Goal: Task Accomplishment & Management: Manage account settings

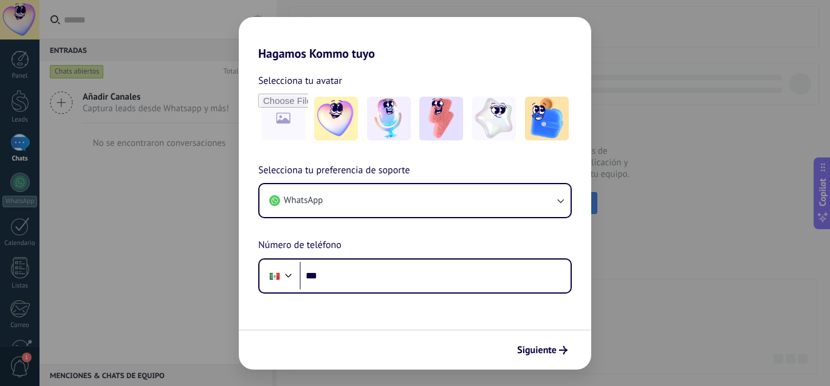
click at [634, 314] on div "Hagamos Kommo tuyo Selecciona tu avatar Selecciona tu preferencia de soporte Wh…" at bounding box center [415, 193] width 830 height 386
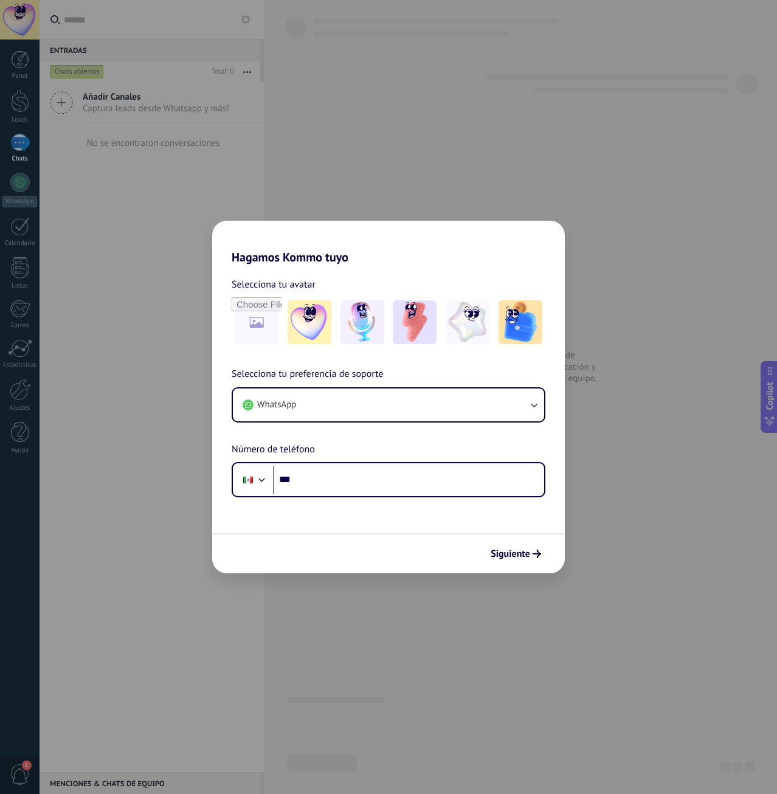
drag, startPoint x: 586, startPoint y: 631, endPoint x: 586, endPoint y: 625, distance: 6.1
click at [585, 385] on div "Hagamos Kommo tuyo Selecciona tu avatar Selecciona tu preferencia de soporte Wh…" at bounding box center [388, 397] width 777 height 794
click at [603, 385] on div "Hagamos Kommo tuyo Selecciona tu avatar Selecciona tu preferencia de soporte Wh…" at bounding box center [388, 397] width 777 height 794
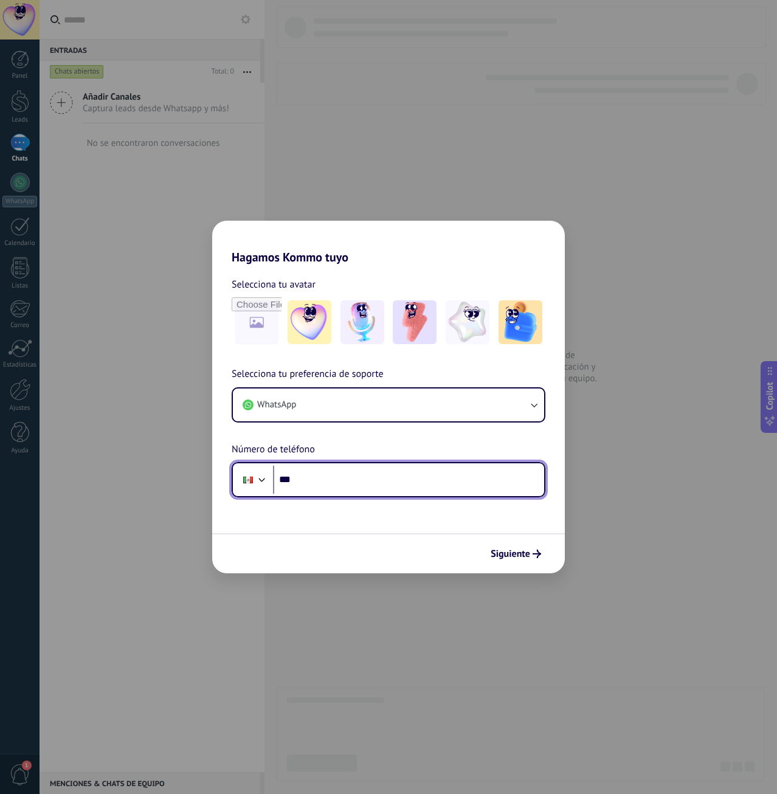
click at [380, 385] on input "***" at bounding box center [408, 480] width 271 height 28
type input "**********"
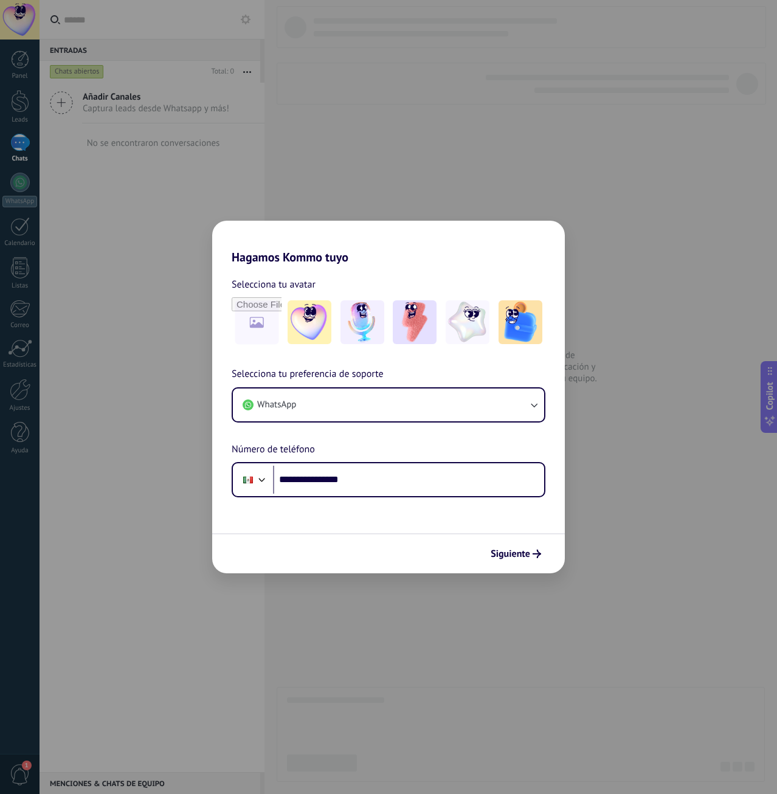
click at [483, 385] on div "Siguiente" at bounding box center [388, 553] width 352 height 40
click at [492, 385] on span "Siguiente" at bounding box center [510, 553] width 40 height 9
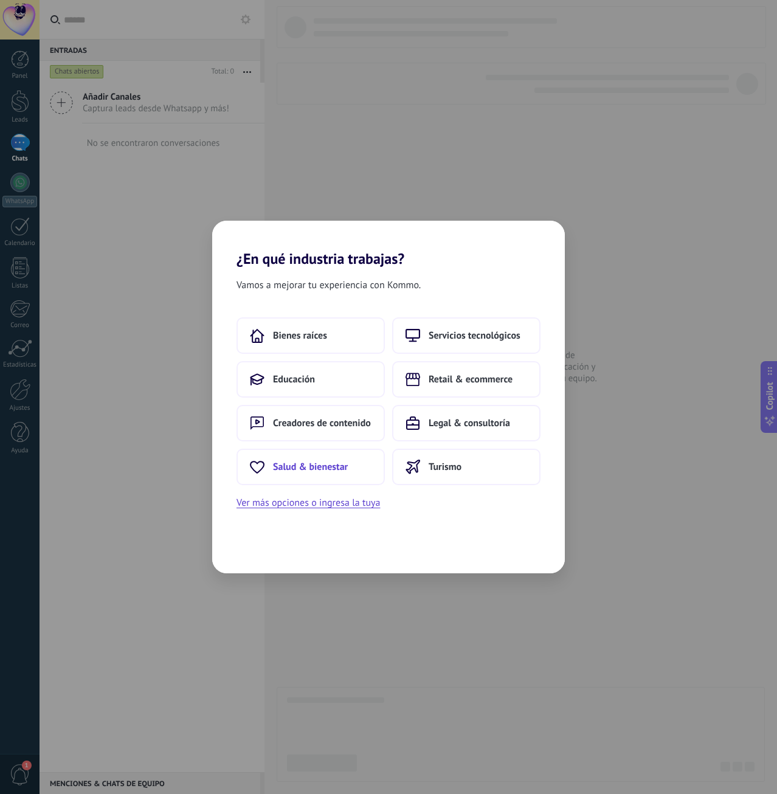
click at [346, 385] on button "Salud & bienestar" at bounding box center [310, 467] width 148 height 36
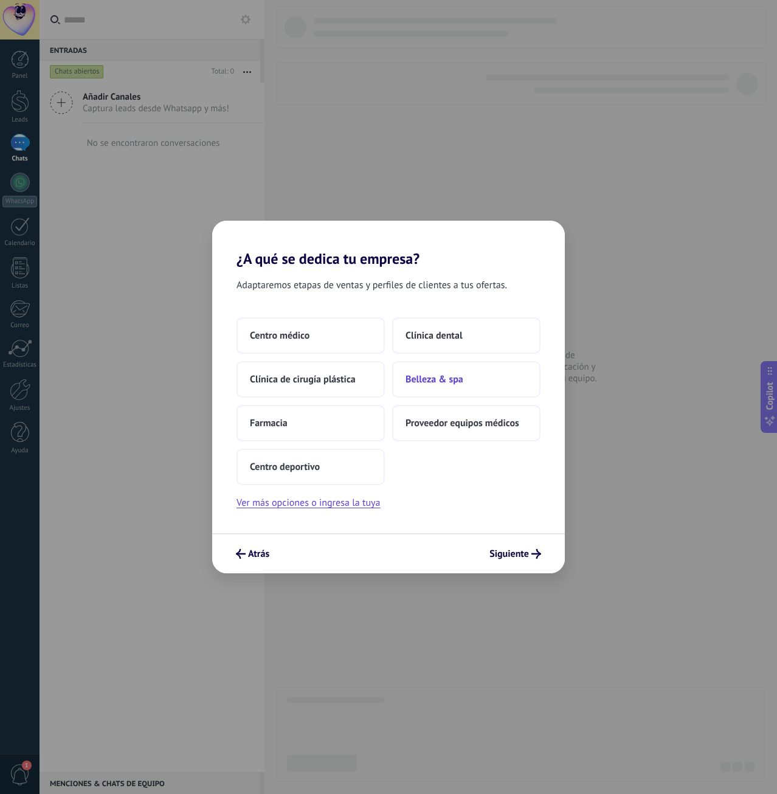
click at [475, 383] on button "Belleza & spa" at bounding box center [466, 379] width 148 height 36
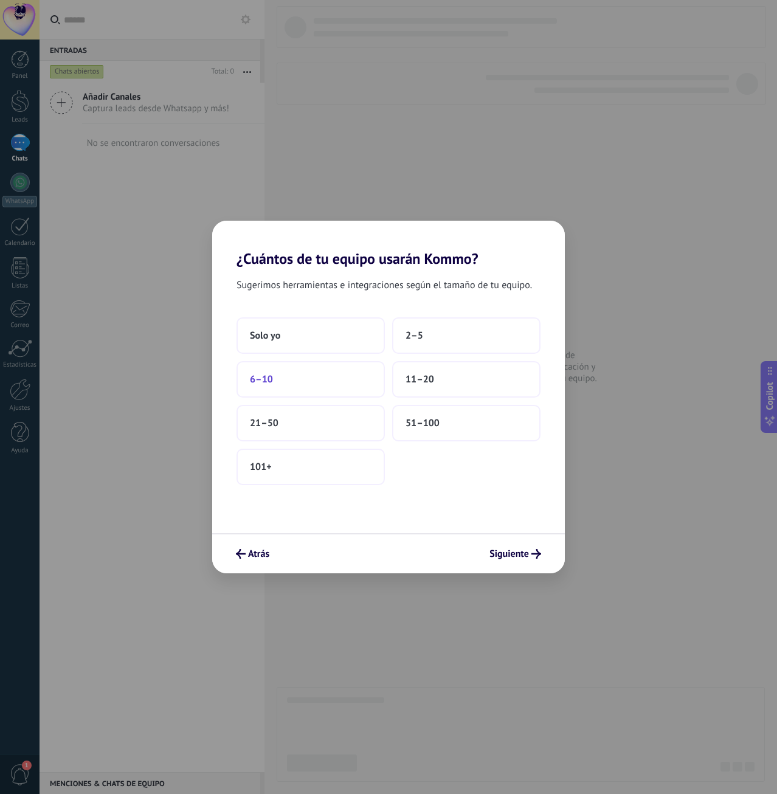
click at [312, 383] on button "6–10" at bounding box center [310, 379] width 148 height 36
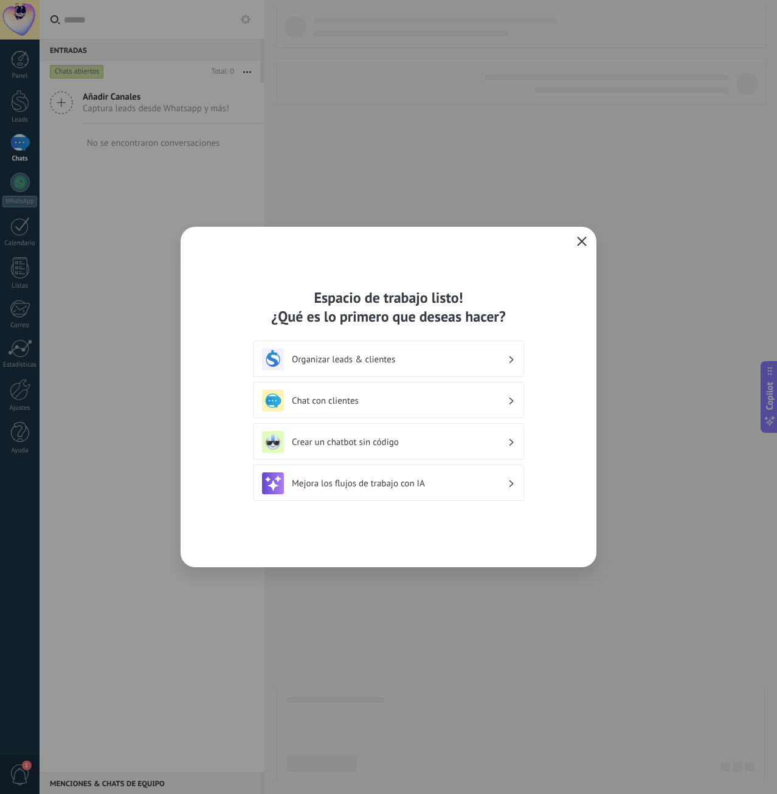
click at [577, 246] on span "button" at bounding box center [582, 241] width 10 height 11
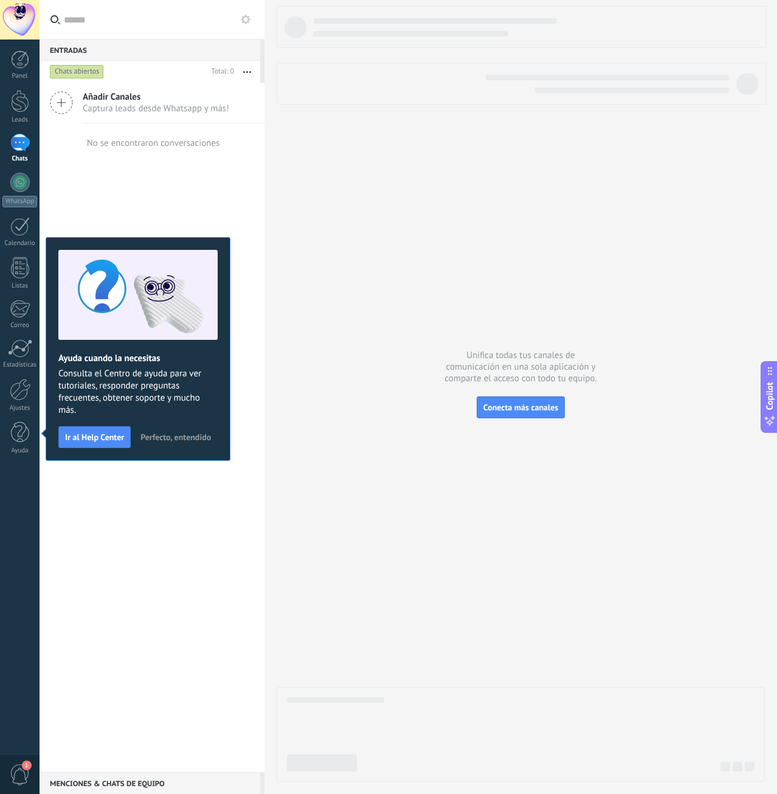
click at [156, 385] on span "Perfecto, entendido" at bounding box center [175, 437] width 70 height 9
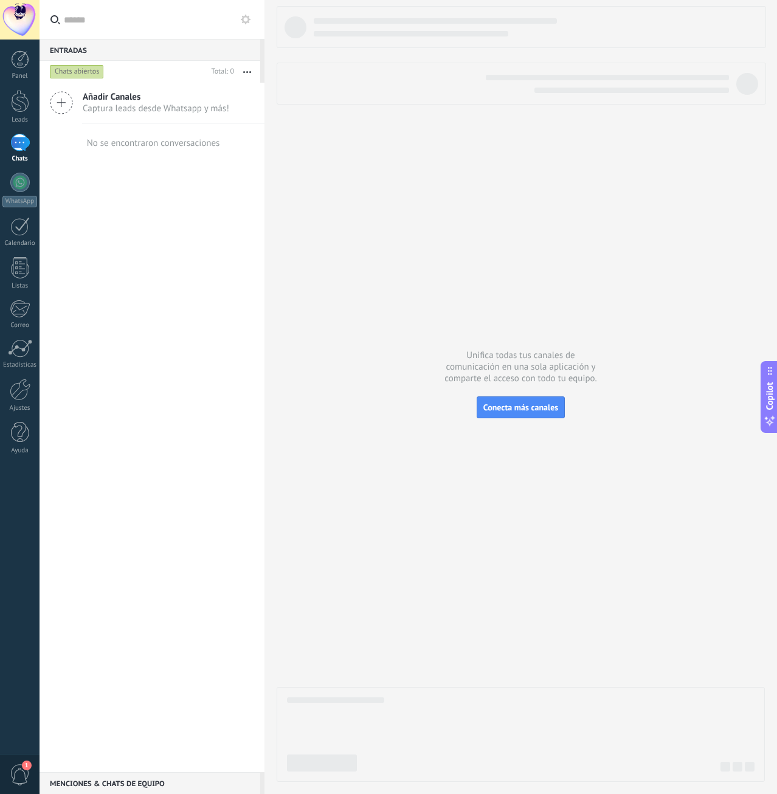
click at [187, 385] on div "Añadir Canales Captura leads desde Whatsapp y más! No se encontraron conversaci…" at bounding box center [152, 427] width 225 height 689
click at [20, 385] on div at bounding box center [20, 390] width 21 height 22
click at [25, 434] on div at bounding box center [20, 432] width 18 height 21
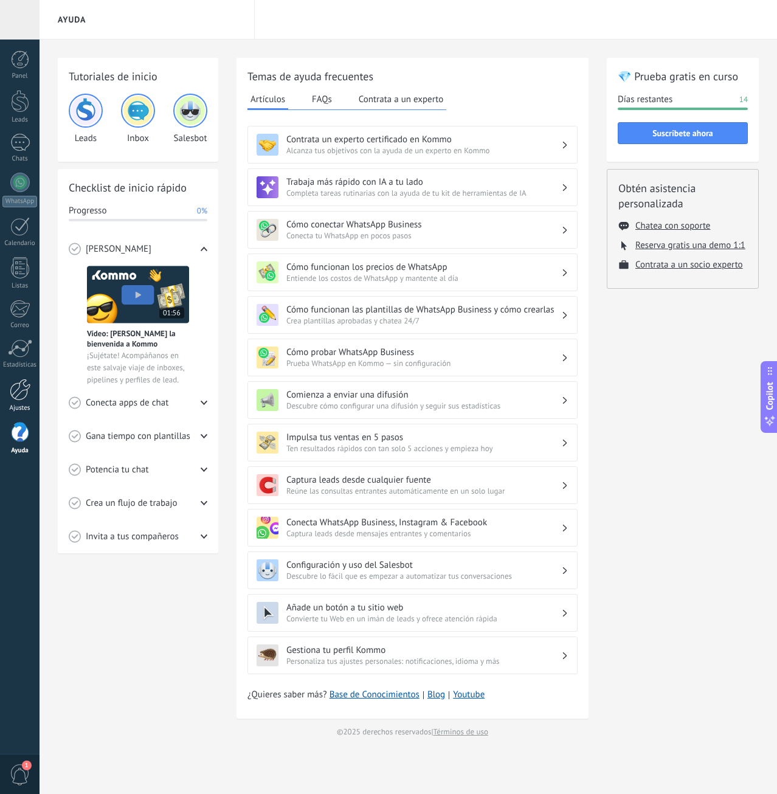
click at [23, 382] on div at bounding box center [20, 390] width 21 height 22
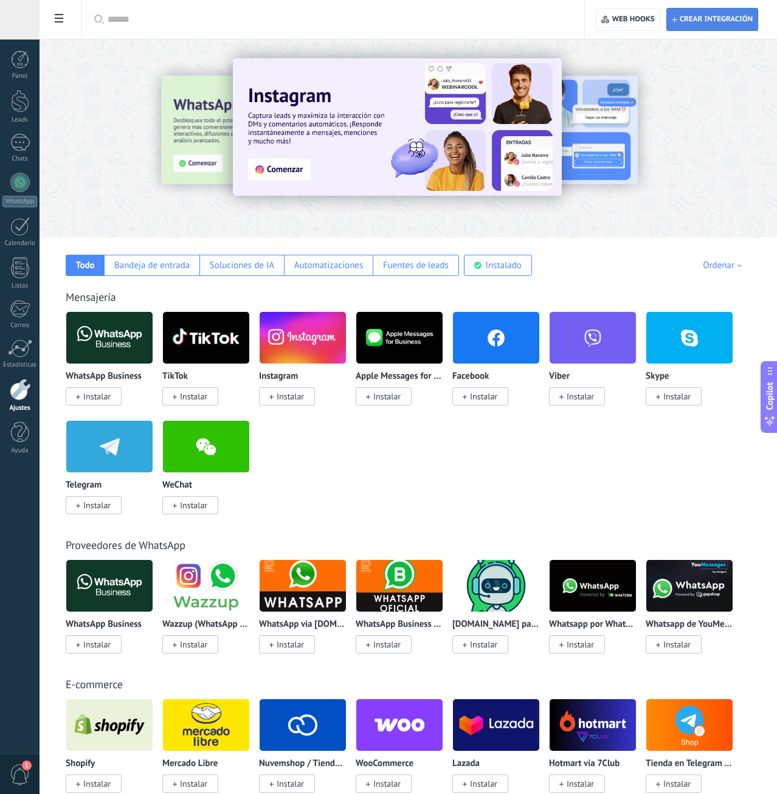
click at [688, 25] on span "Crear integración" at bounding box center [712, 20] width 81 height 22
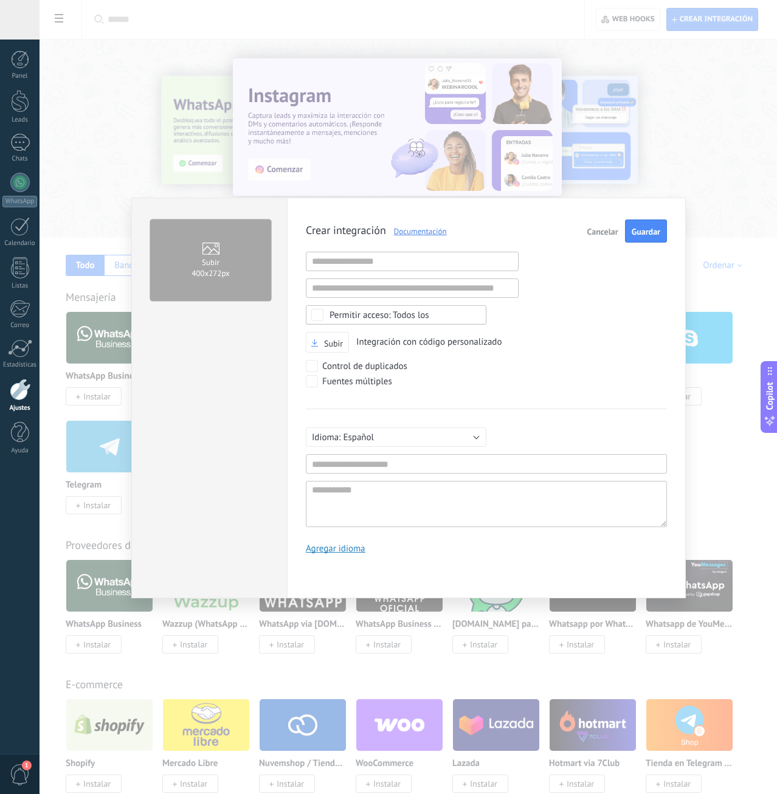
scroll to position [12, 0]
click at [411, 273] on div "Crear integración Documentación Cancelar Guardar URL inválida URL inválida Ning…" at bounding box center [486, 390] width 361 height 343
click at [410, 266] on input "text" at bounding box center [412, 261] width 213 height 19
click at [573, 339] on div "Subir Integración con código personalizado" at bounding box center [486, 342] width 361 height 21
click at [636, 231] on span "Guardar" at bounding box center [645, 231] width 29 height 9
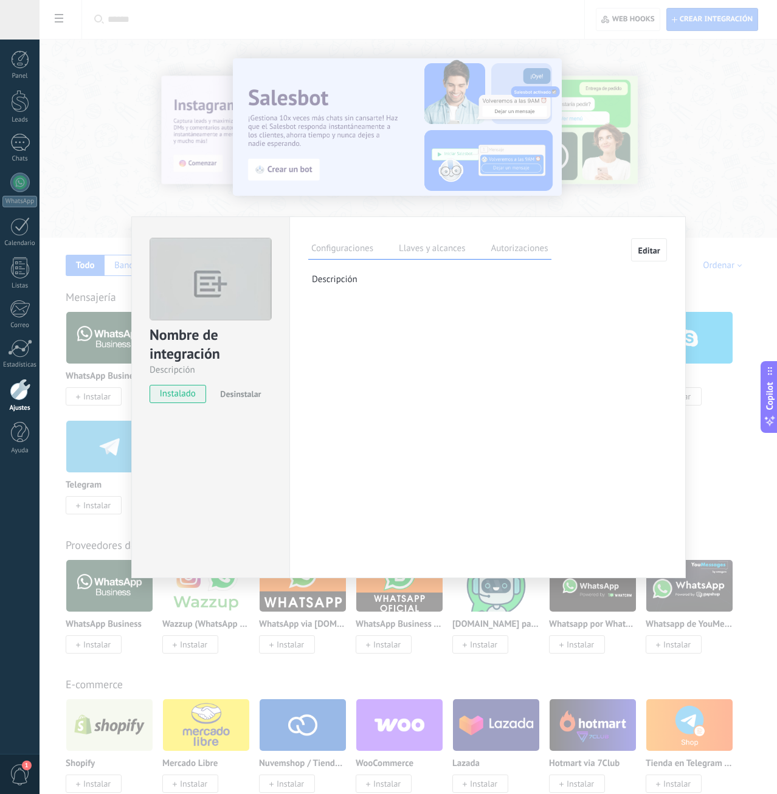
click at [430, 248] on label "Llaves y alcances" at bounding box center [432, 250] width 72 height 18
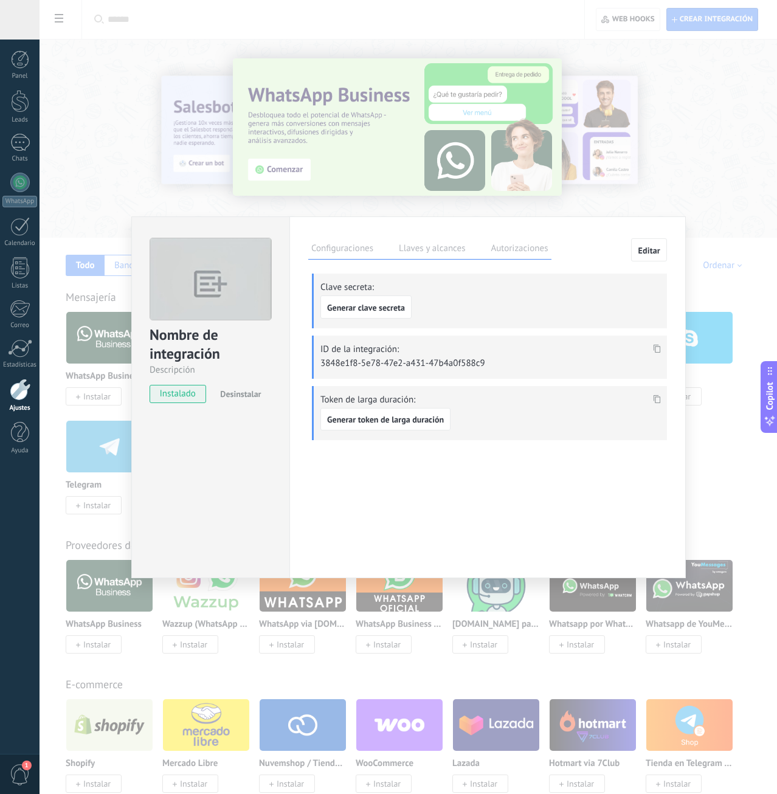
drag, startPoint x: 431, startPoint y: 404, endPoint x: 348, endPoint y: 433, distance: 88.8
click at [430, 406] on div "Token de larga duración: Generar token de larga duración" at bounding box center [489, 413] width 355 height 55
click at [349, 408] on button "Generar token de larga duración" at bounding box center [385, 419] width 130 height 23
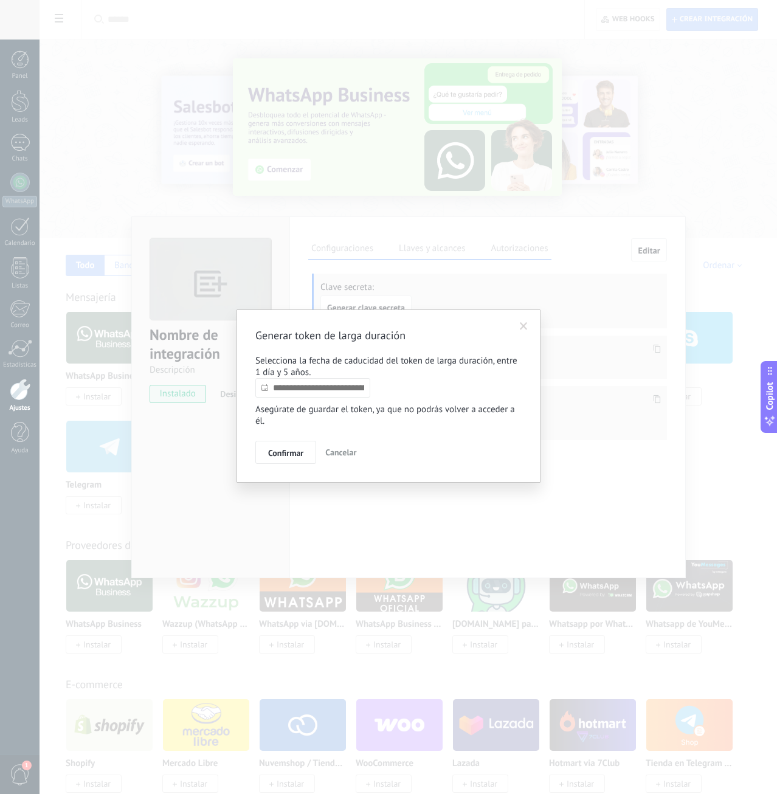
click at [333, 396] on input "text" at bounding box center [312, 387] width 115 height 19
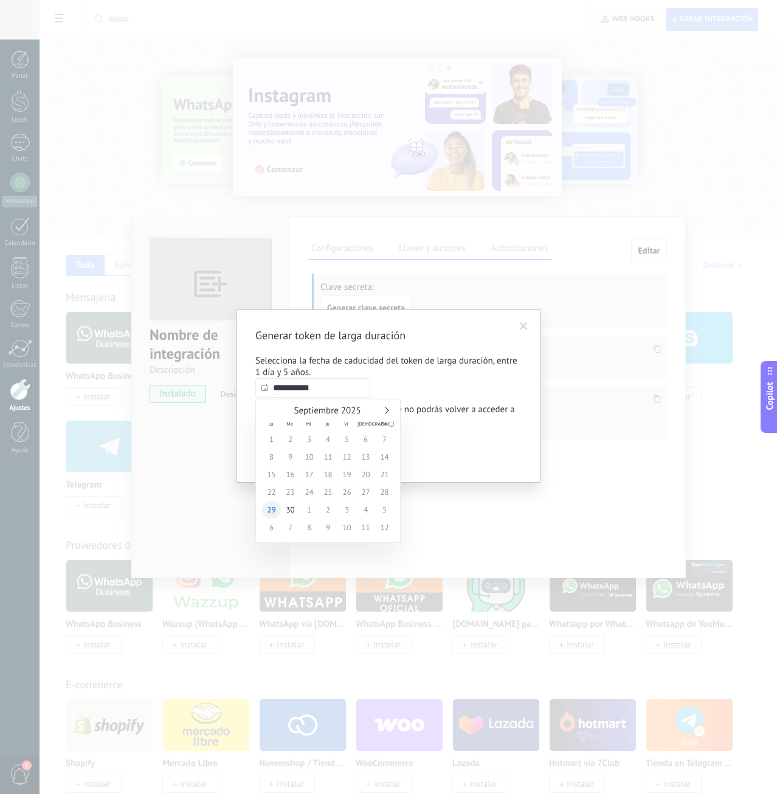
click at [275, 507] on span "29" at bounding box center [271, 510] width 19 height 18
click at [327, 390] on input "**********" at bounding box center [312, 387] width 115 height 19
click at [382, 410] on link at bounding box center [385, 410] width 7 height 7
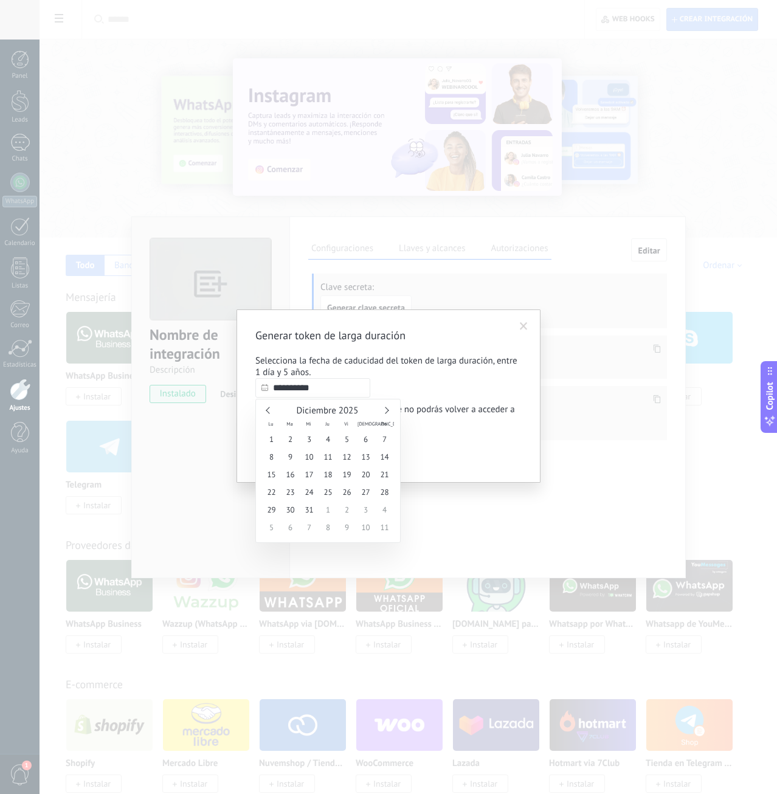
click at [382, 410] on link at bounding box center [385, 410] width 7 height 7
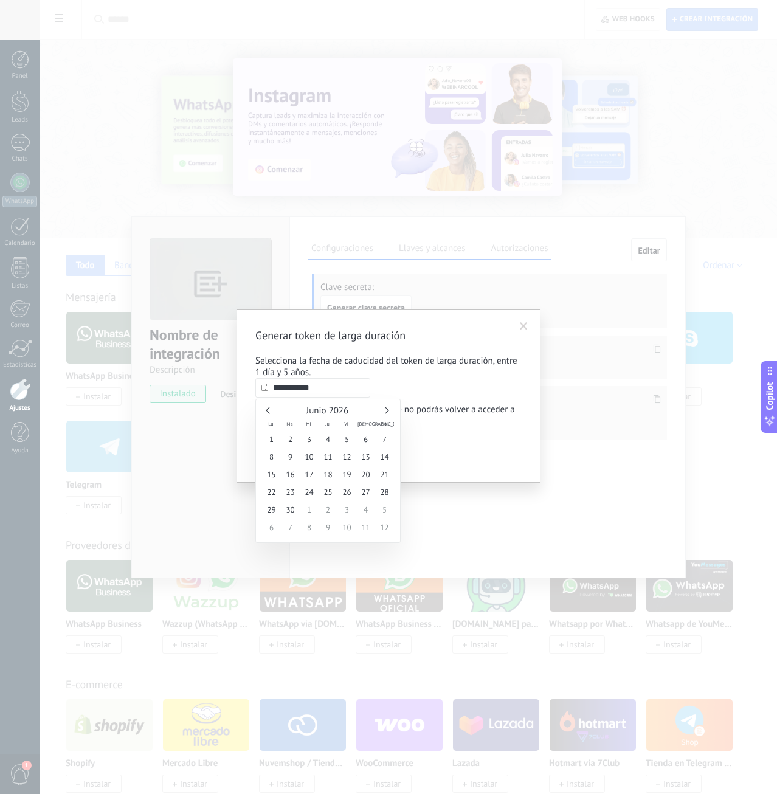
click at [382, 410] on link at bounding box center [385, 410] width 7 height 7
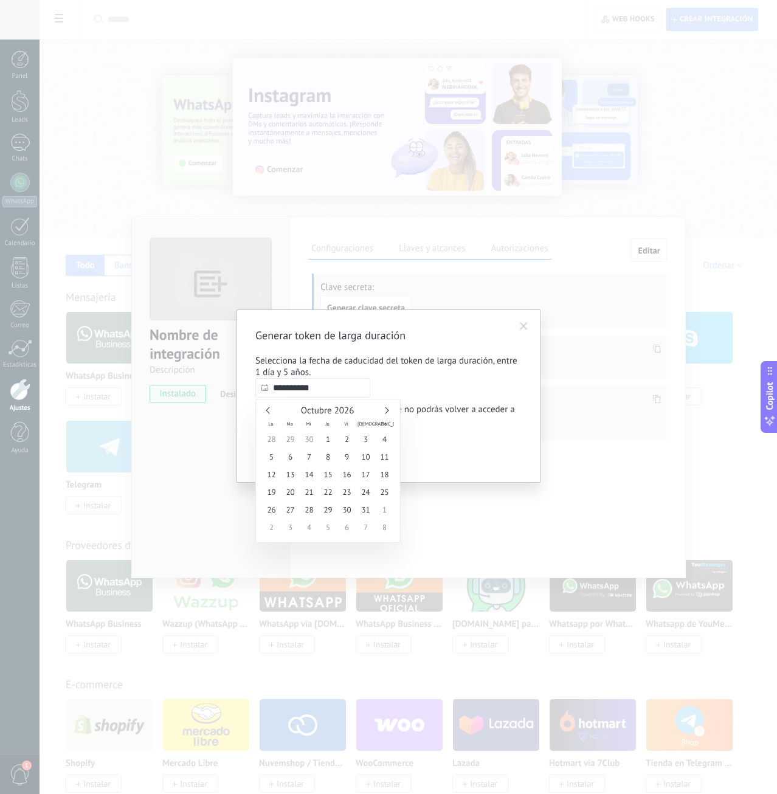
click at [382, 410] on link at bounding box center [385, 410] width 7 height 7
type input "**********"
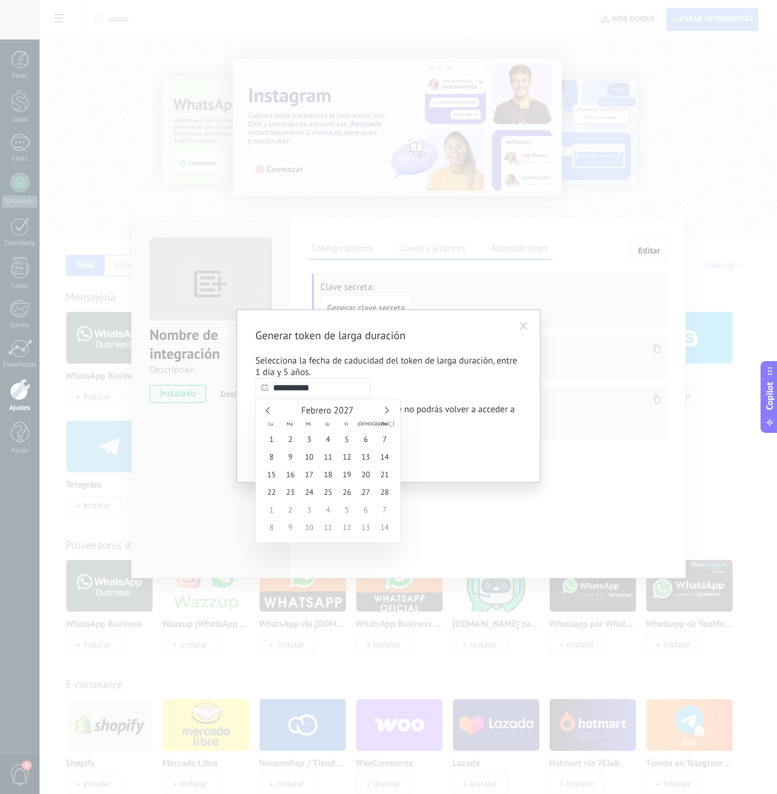
click at [382, 493] on span "28" at bounding box center [384, 492] width 19 height 18
click at [302, 455] on span "Confirmar" at bounding box center [285, 453] width 35 height 9
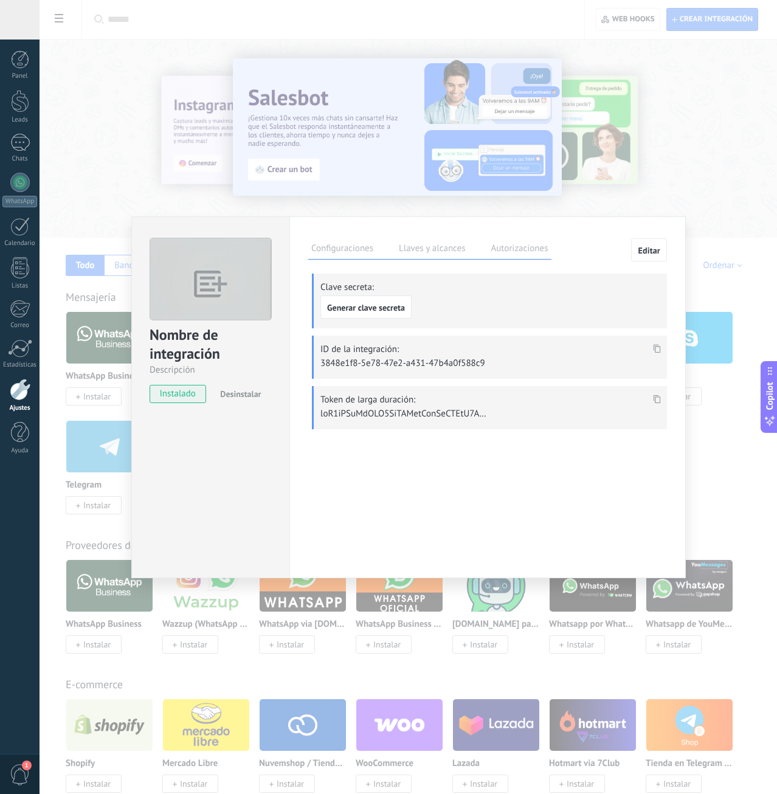
click at [654, 401] on icon at bounding box center [656, 398] width 7 height 9
click at [655, 395] on icon at bounding box center [656, 398] width 7 height 9
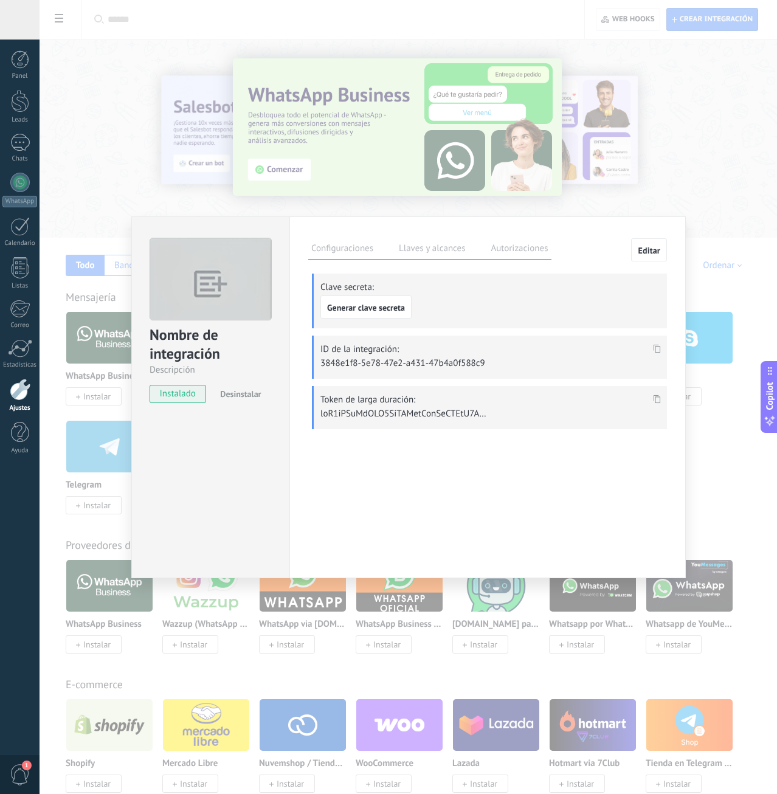
click at [566, 325] on div "Clave secreta: Generar clave secreta" at bounding box center [489, 300] width 355 height 55
click at [403, 308] on span "Generar clave secreta" at bounding box center [366, 307] width 78 height 9
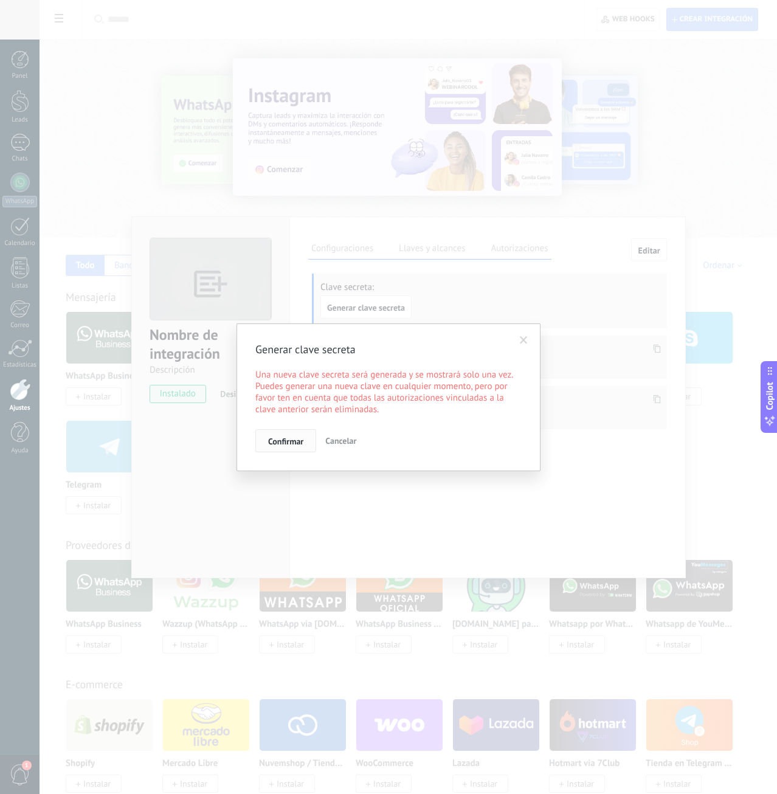
click at [286, 437] on span "Confirmar" at bounding box center [285, 441] width 35 height 9
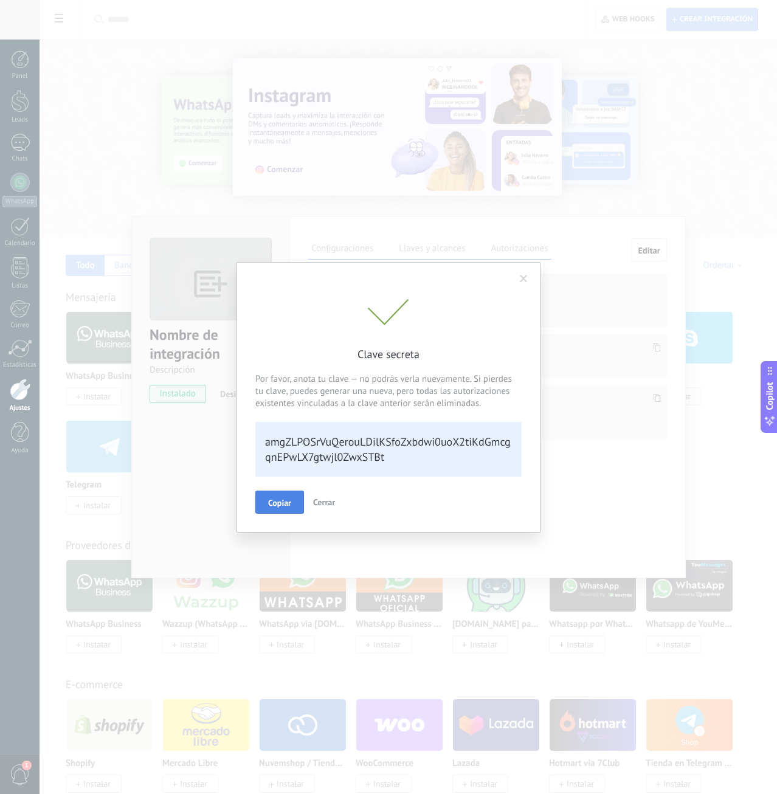
click at [293, 492] on button "Copiar" at bounding box center [279, 501] width 49 height 23
click at [301, 497] on button "Copiar" at bounding box center [279, 501] width 49 height 22
click at [319, 498] on button "Cerrar" at bounding box center [331, 501] width 32 height 22
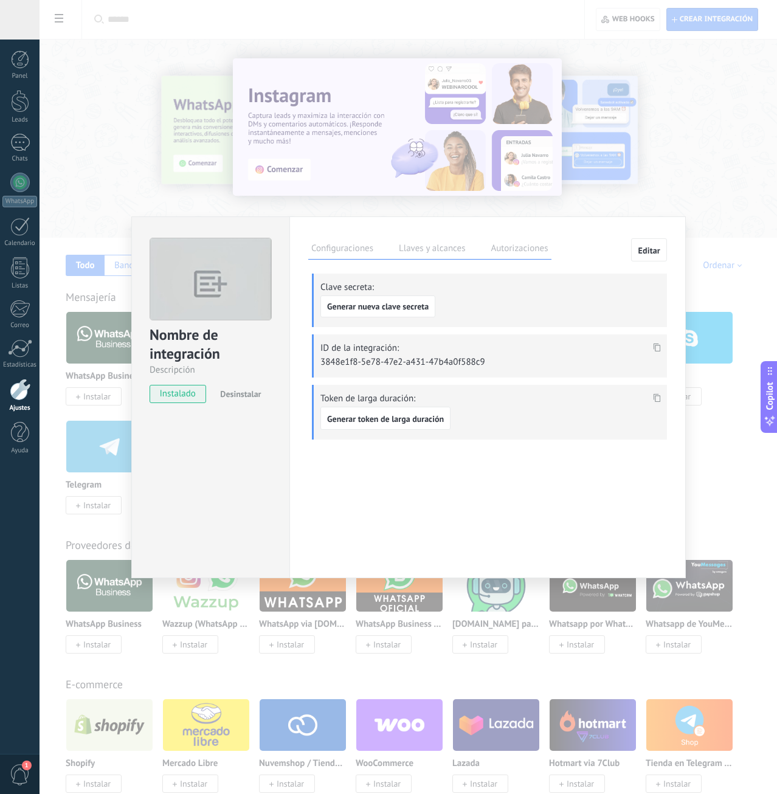
click at [395, 365] on p "3848e1f8-5e78-47e2-a431-47b4a0f588c9" at bounding box center [405, 362] width 170 height 12
click at [396, 365] on p "3848e1f8-5e78-47e2-a431-47b4a0f588c9" at bounding box center [405, 362] width 170 height 12
click at [537, 244] on label "Autorizaciones" at bounding box center [518, 250] width 63 height 18
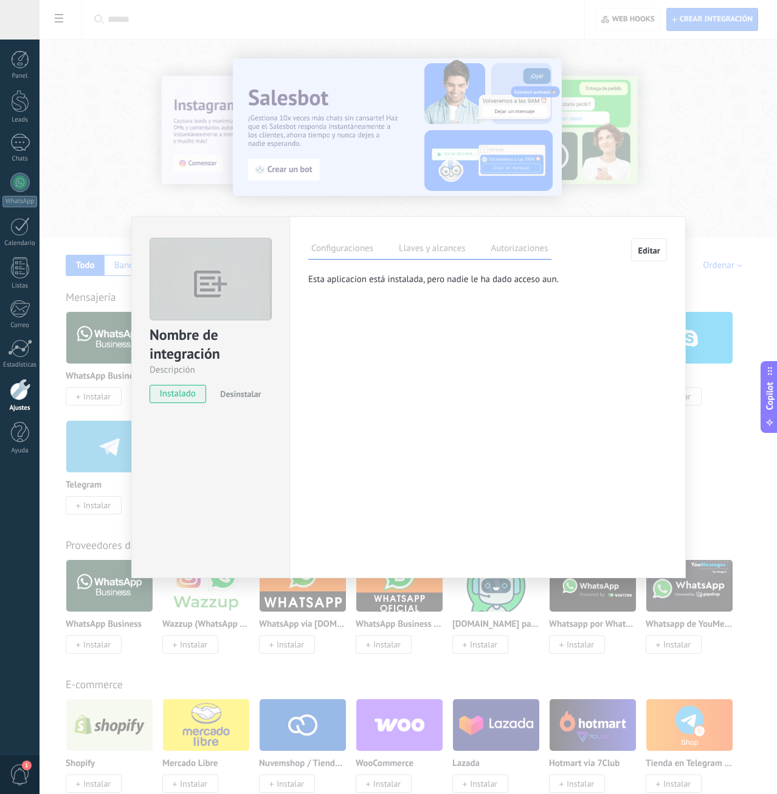
click at [626, 259] on div "Configuraciones Llaves y alcances Autorizaciones Editar" at bounding box center [487, 248] width 359 height 21
click at [633, 251] on button "Editar" at bounding box center [649, 249] width 36 height 23
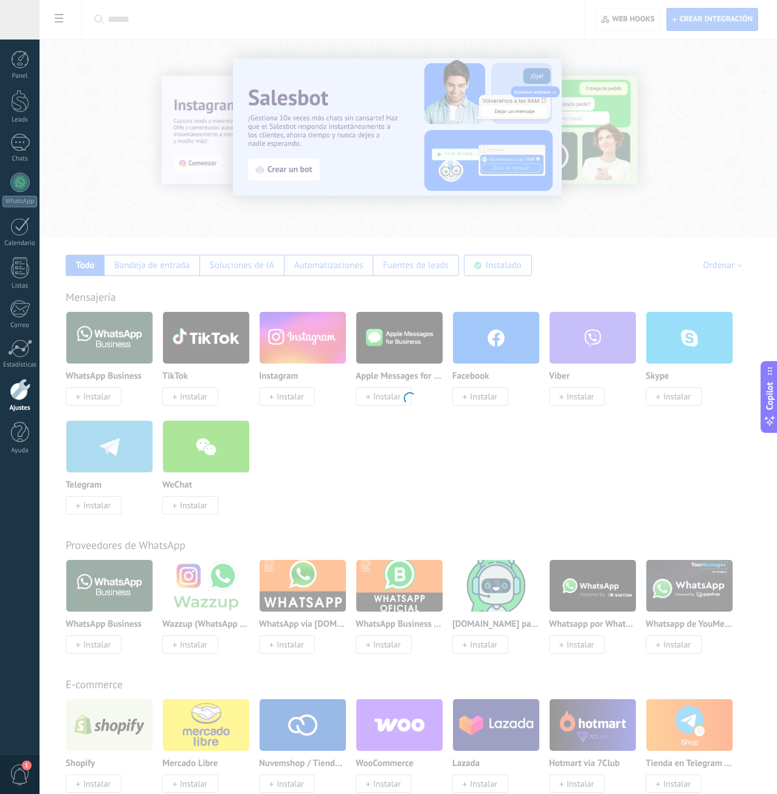
type textarea "**********"
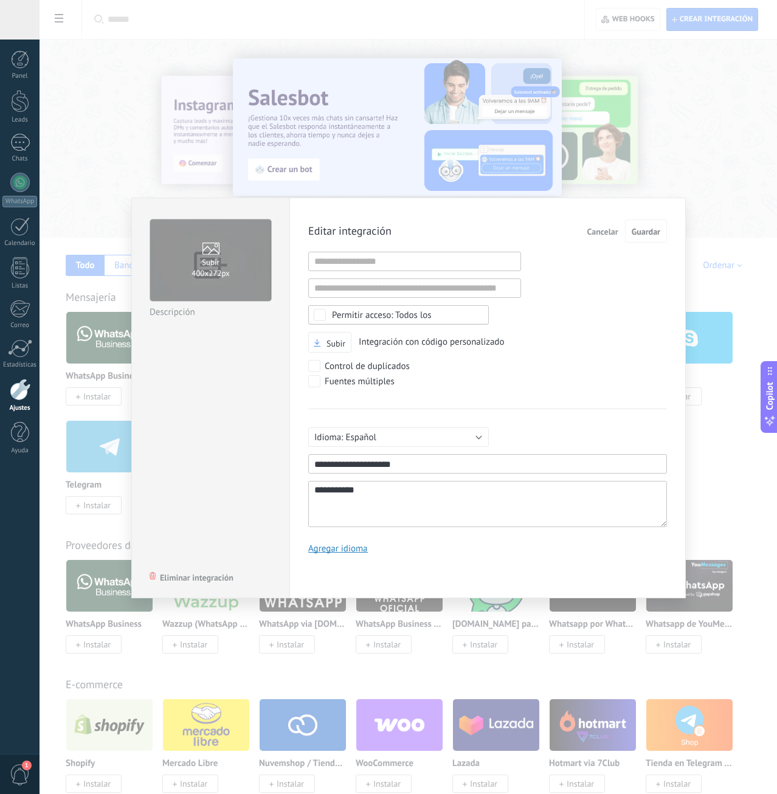
scroll to position [12, 0]
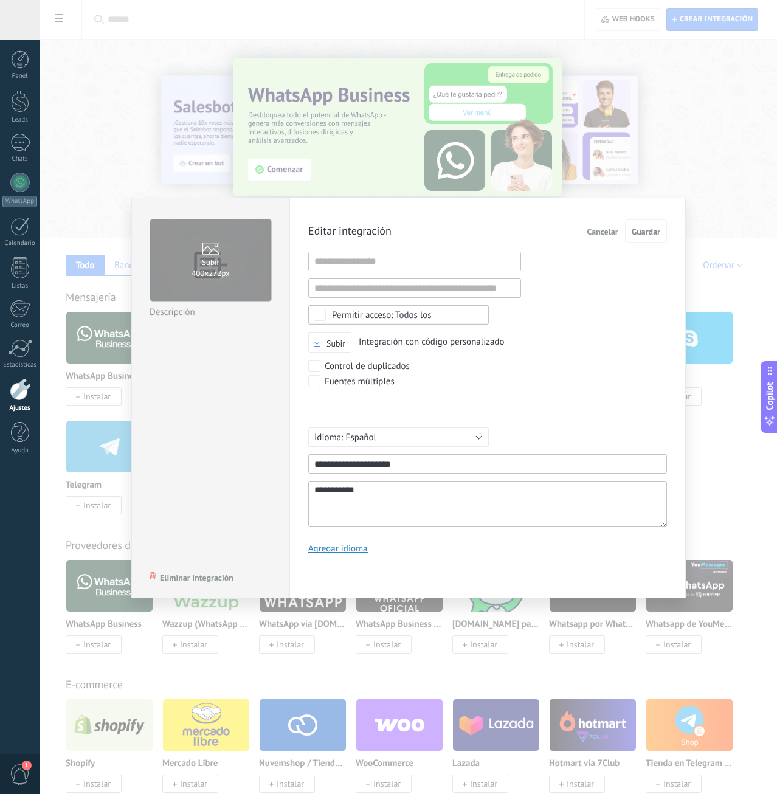
click at [414, 310] on div "Todos los" at bounding box center [398, 314] width 181 height 19
click at [593, 345] on div "Subir Integración con código personalizado" at bounding box center [487, 342] width 359 height 21
click at [431, 265] on input "1" at bounding box center [414, 261] width 213 height 19
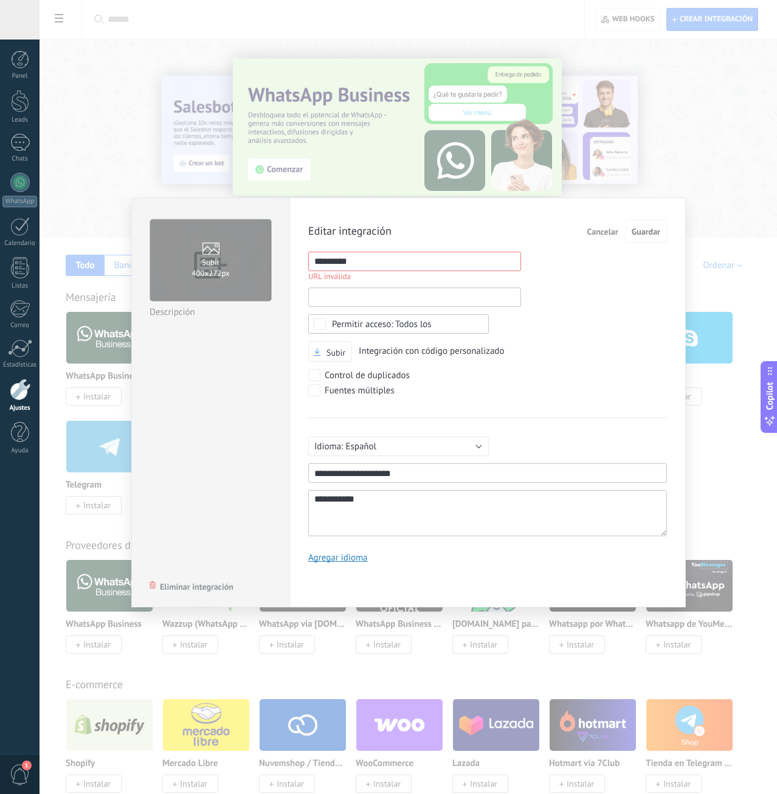
click at [509, 291] on input "1" at bounding box center [414, 296] width 213 height 19
click at [576, 325] on div "**********" at bounding box center [487, 395] width 359 height 352
click at [401, 263] on input "1" at bounding box center [414, 261] width 213 height 19
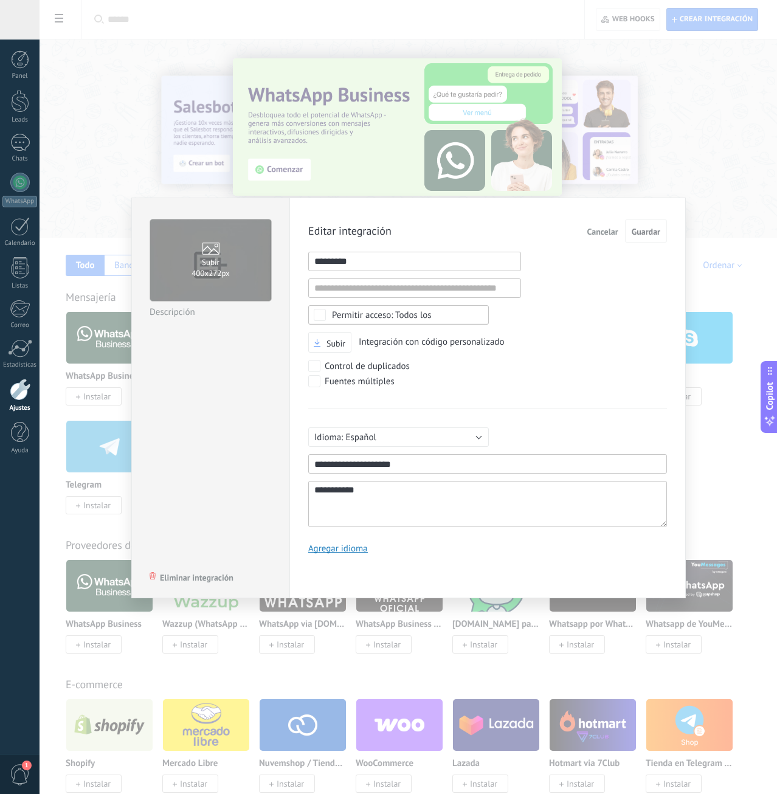
type input "********"
drag, startPoint x: 404, startPoint y: 257, endPoint x: 123, endPoint y: 238, distance: 280.8
click at [308, 252] on input "1" at bounding box center [414, 261] width 213 height 19
click at [595, 346] on div "Subir Integración con código personalizado" at bounding box center [487, 342] width 359 height 21
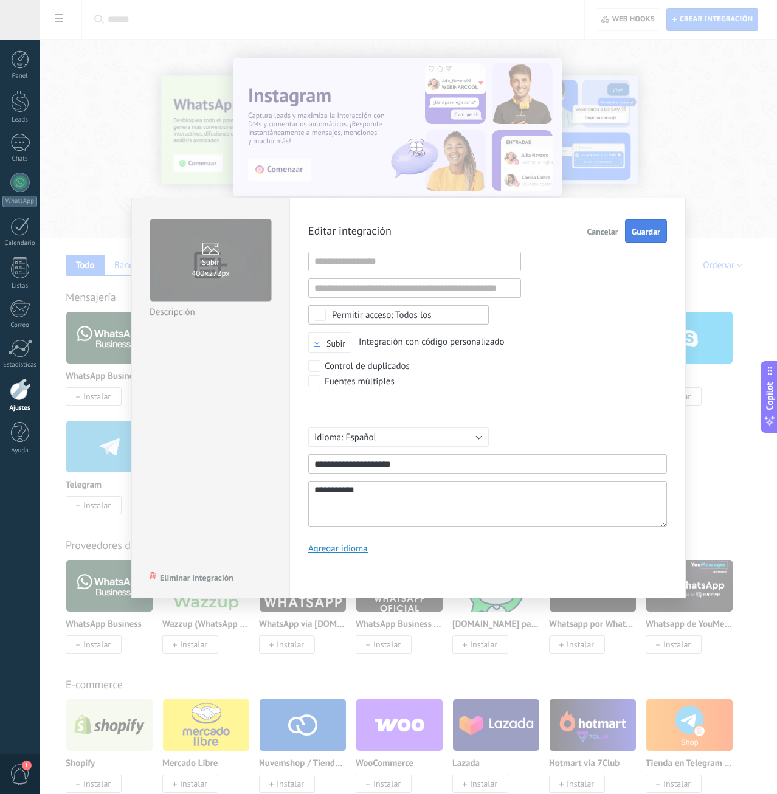
click at [657, 233] on span "Guardar" at bounding box center [645, 231] width 29 height 9
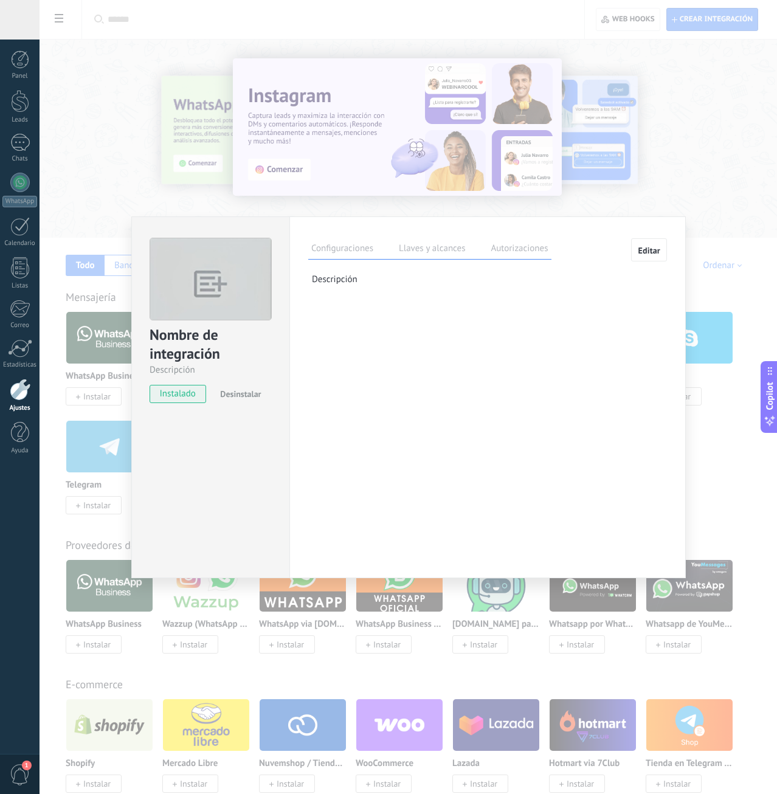
click at [413, 252] on label "Llaves y alcances" at bounding box center [432, 250] width 72 height 18
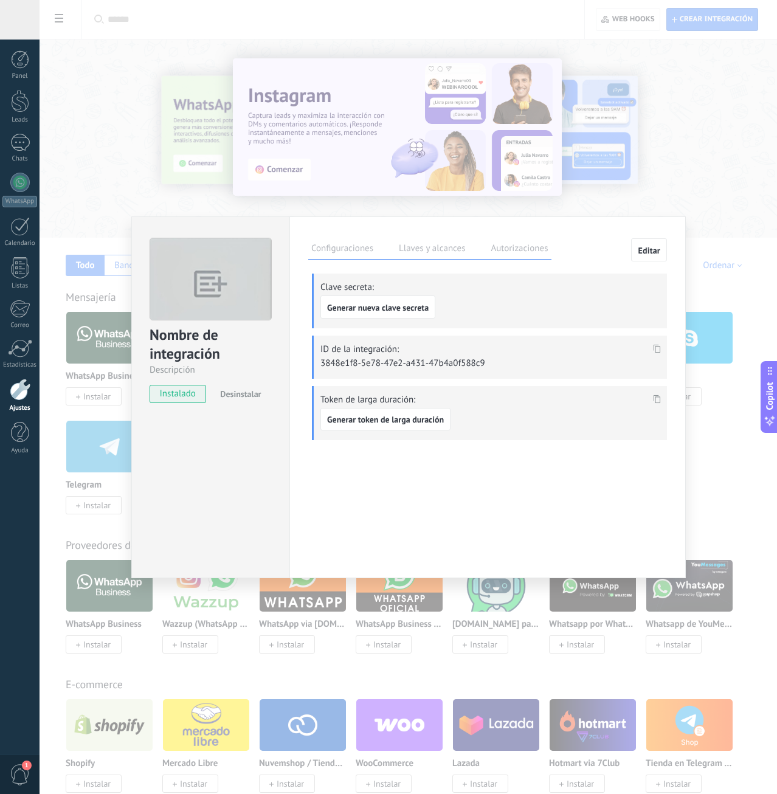
click at [528, 251] on label "Autorizaciones" at bounding box center [518, 250] width 63 height 18
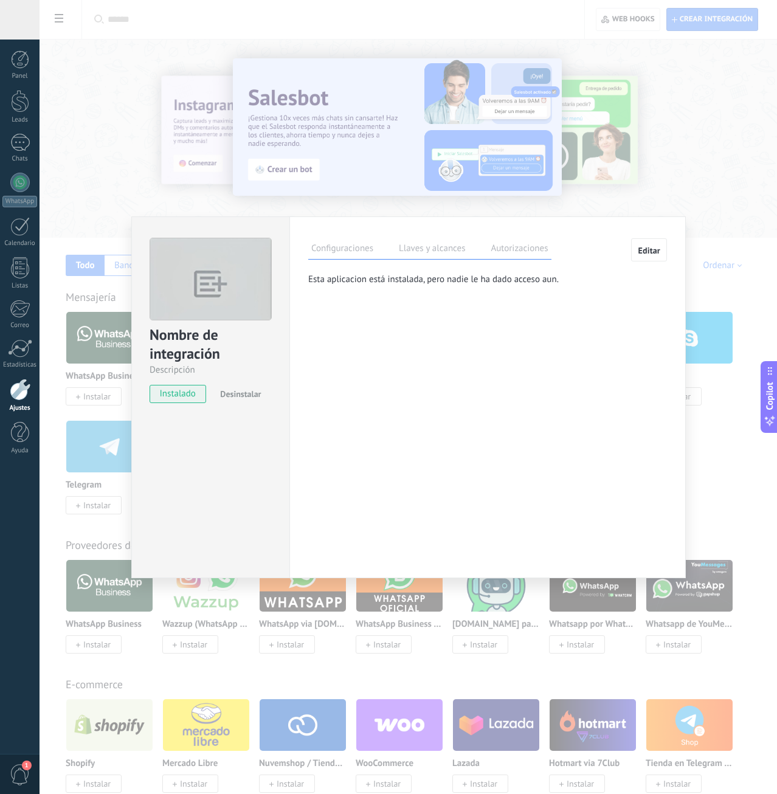
click at [416, 254] on label "Llaves y alcances" at bounding box center [432, 250] width 72 height 18
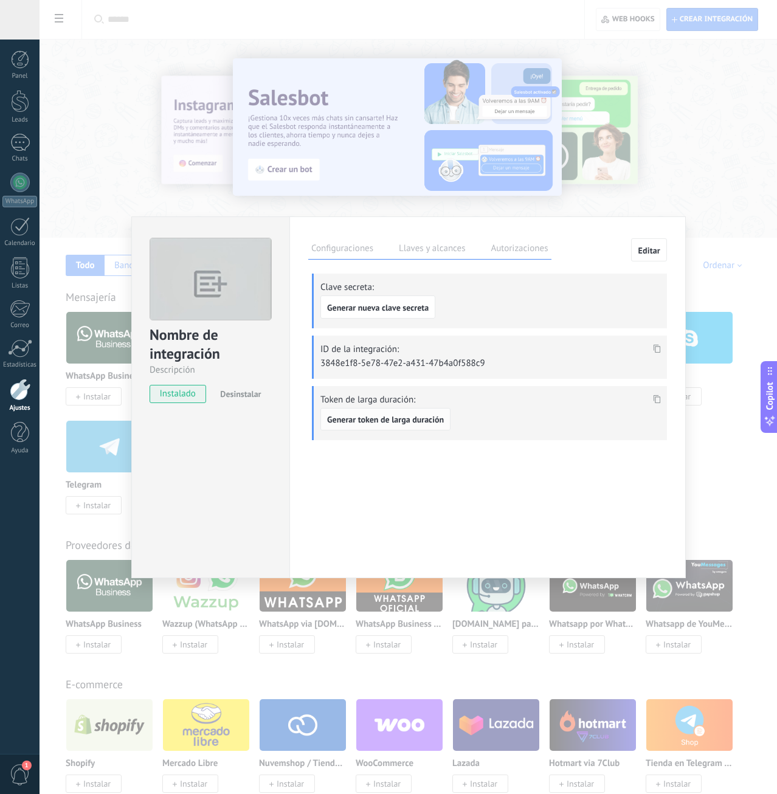
click at [431, 418] on span "Generar token de larga duración" at bounding box center [385, 419] width 117 height 9
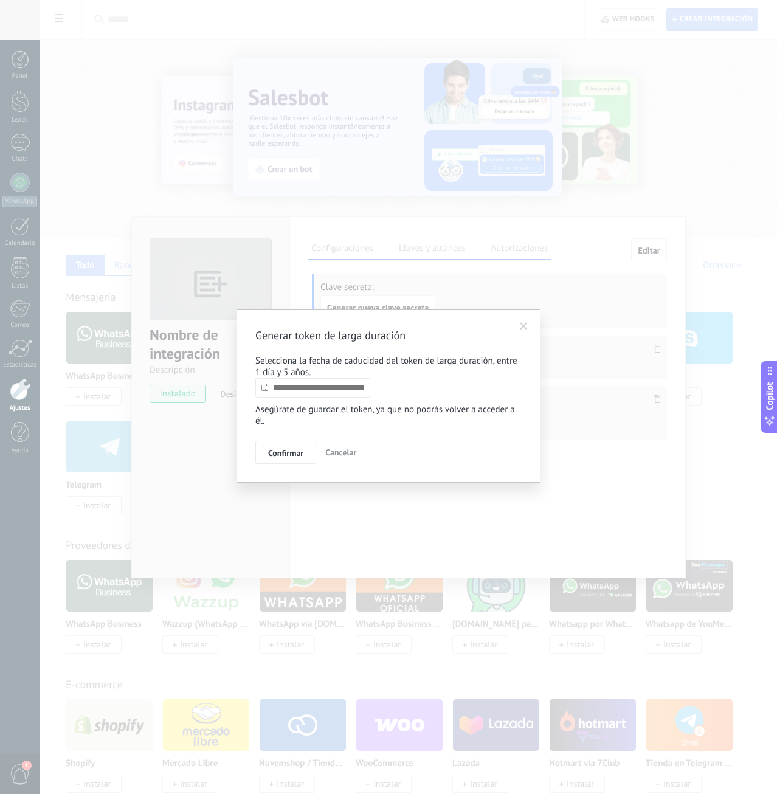
click at [339, 389] on input "text" at bounding box center [312, 387] width 115 height 19
click at [383, 409] on div "Septiembre 2025" at bounding box center [328, 410] width 132 height 11
click at [383, 408] on div "Septiembre 2025" at bounding box center [328, 410] width 132 height 11
click at [386, 408] on link at bounding box center [385, 410] width 7 height 7
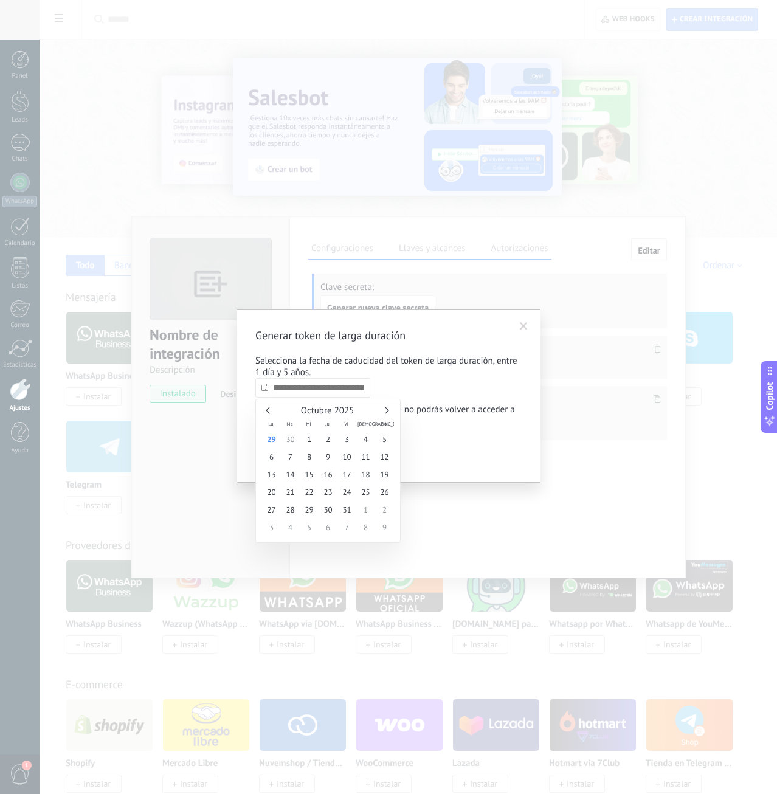
click at [390, 409] on div "Octubre 2025" at bounding box center [328, 410] width 132 height 11
click at [390, 407] on div "Octubre 2025" at bounding box center [328, 410] width 132 height 11
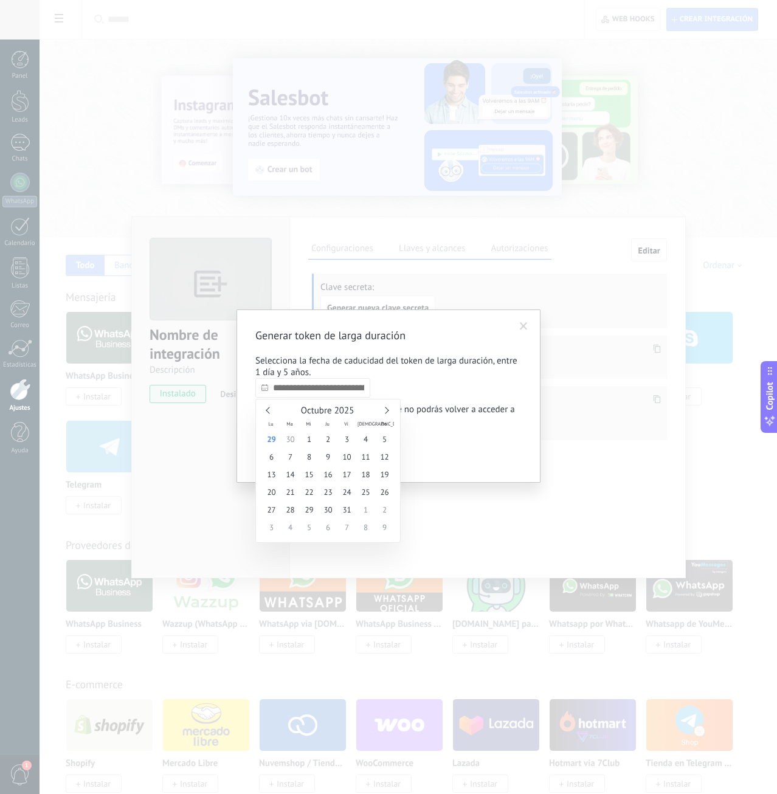
click at [390, 407] on div "Octubre 2025" at bounding box center [328, 410] width 132 height 11
click at [385, 408] on link at bounding box center [385, 410] width 7 height 7
type input "**********"
click at [377, 472] on span "16" at bounding box center [384, 475] width 19 height 18
click at [304, 450] on button "Confirmar" at bounding box center [285, 452] width 61 height 23
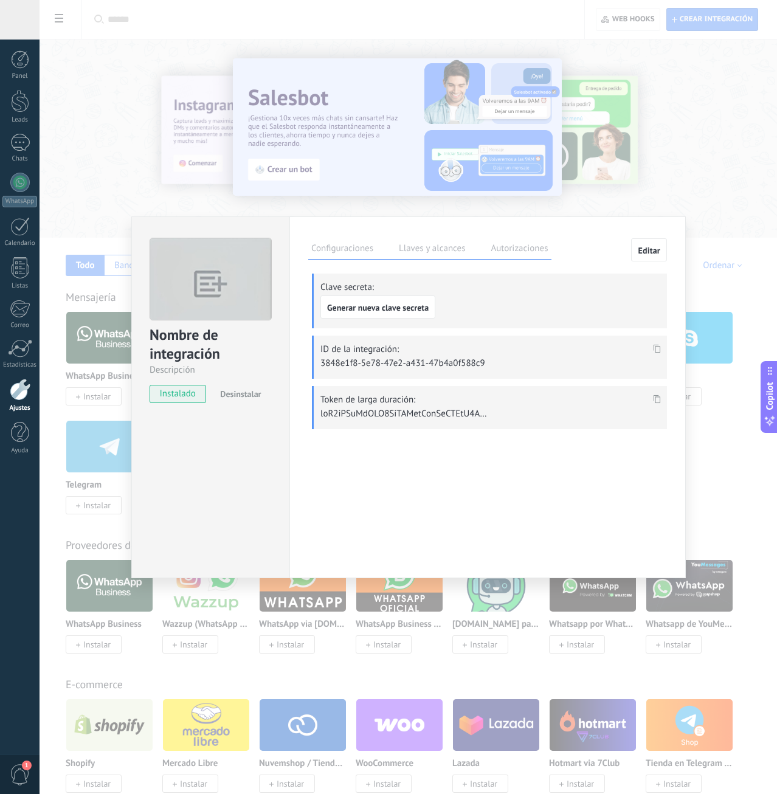
click at [656, 400] on icon at bounding box center [656, 398] width 7 height 9
click at [658, 398] on icon at bounding box center [656, 398] width 7 height 9
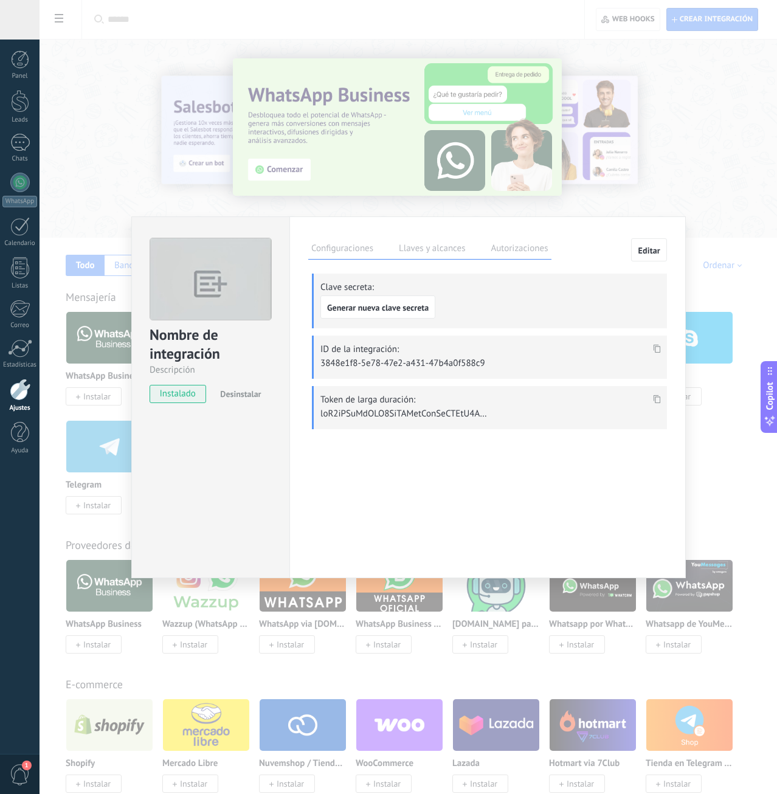
click at [658, 398] on icon at bounding box center [656, 398] width 7 height 9
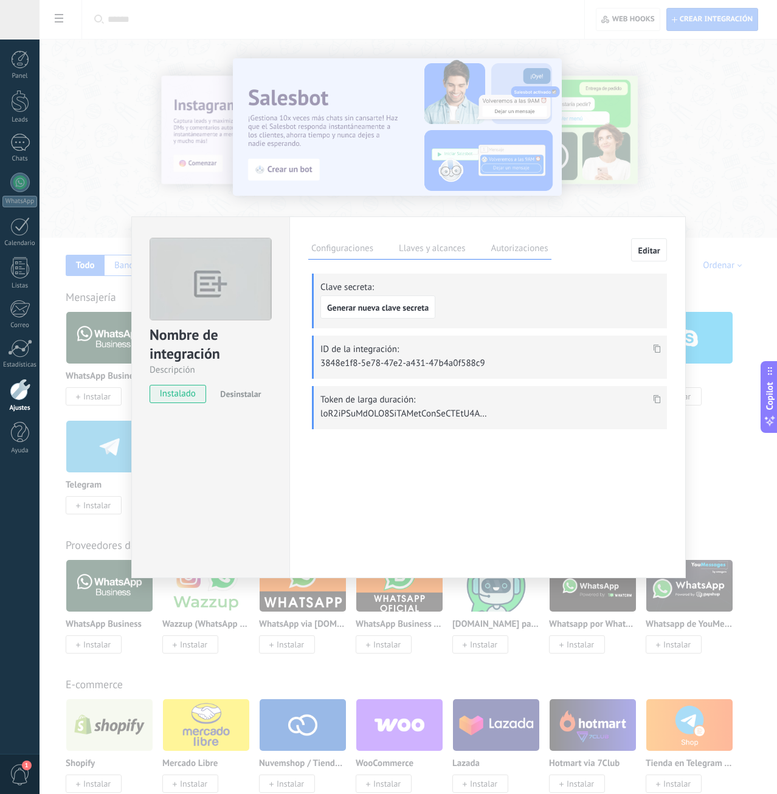
click at [659, 180] on div "Nombre de integración Descripción instalado Desinstalar Configuraciones Llaves …" at bounding box center [408, 397] width 737 height 794
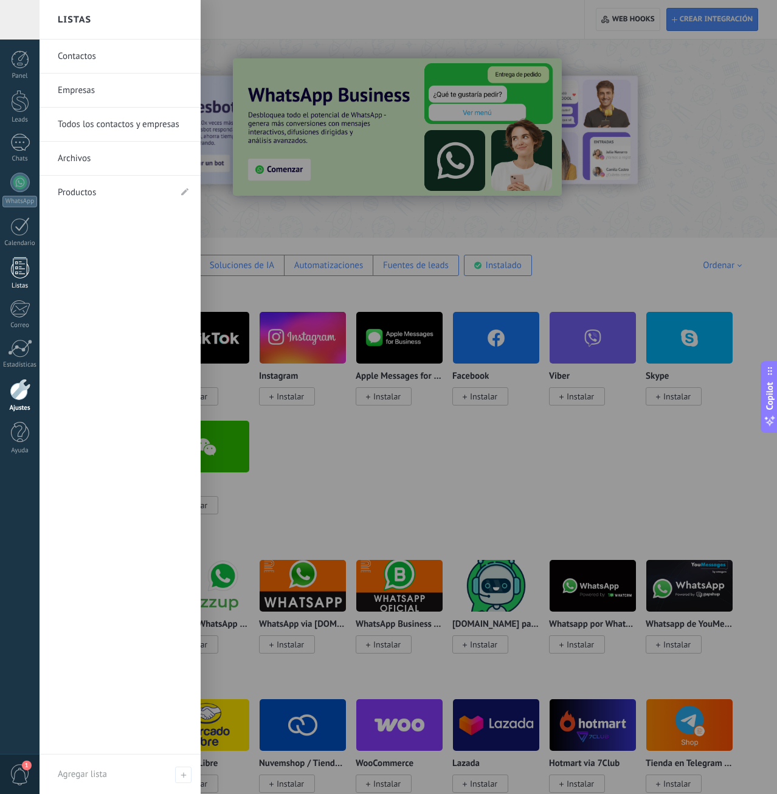
click at [21, 273] on div at bounding box center [20, 267] width 18 height 21
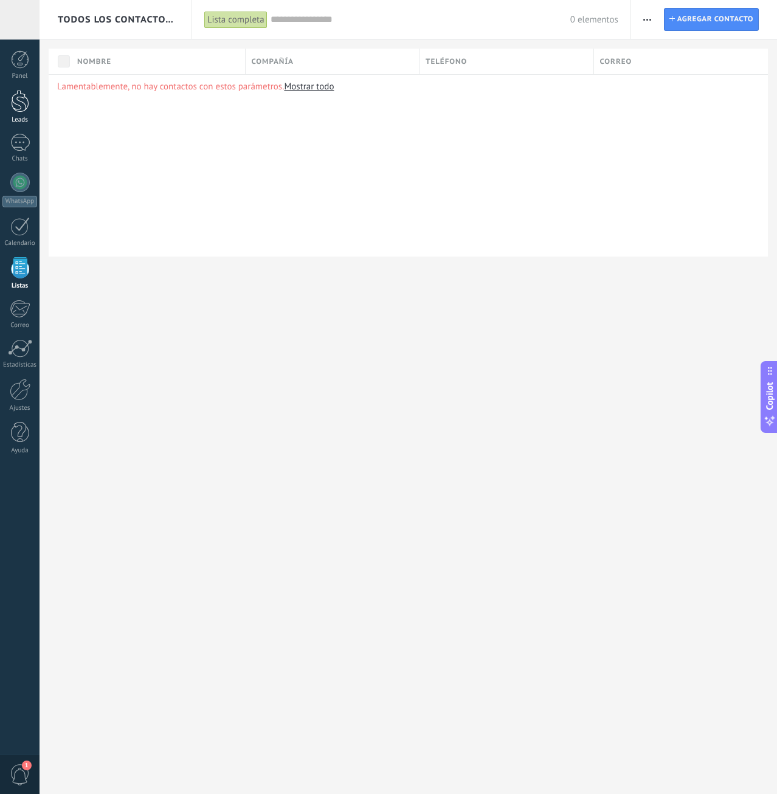
click at [23, 113] on div "Leads" at bounding box center [20, 107] width 40 height 34
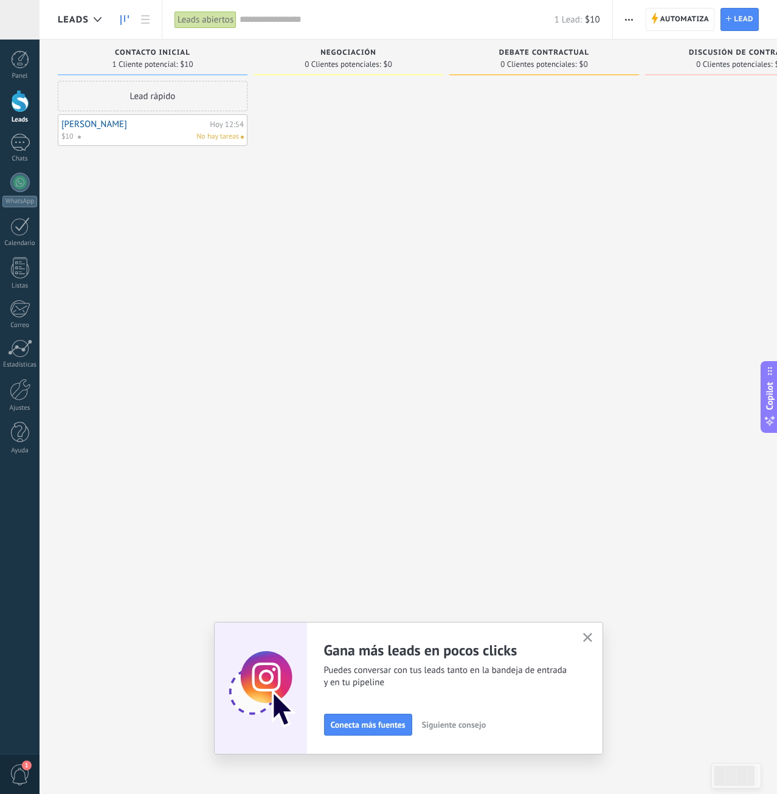
click at [586, 634] on icon "button" at bounding box center [587, 637] width 9 height 9
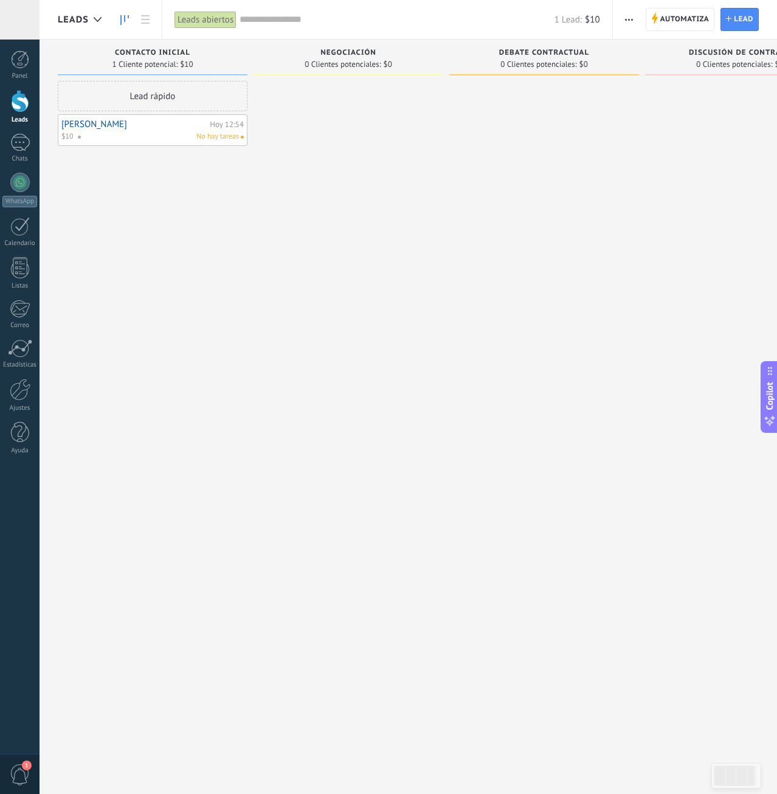
click at [170, 122] on link "Jonathan" at bounding box center [133, 124] width 145 height 10
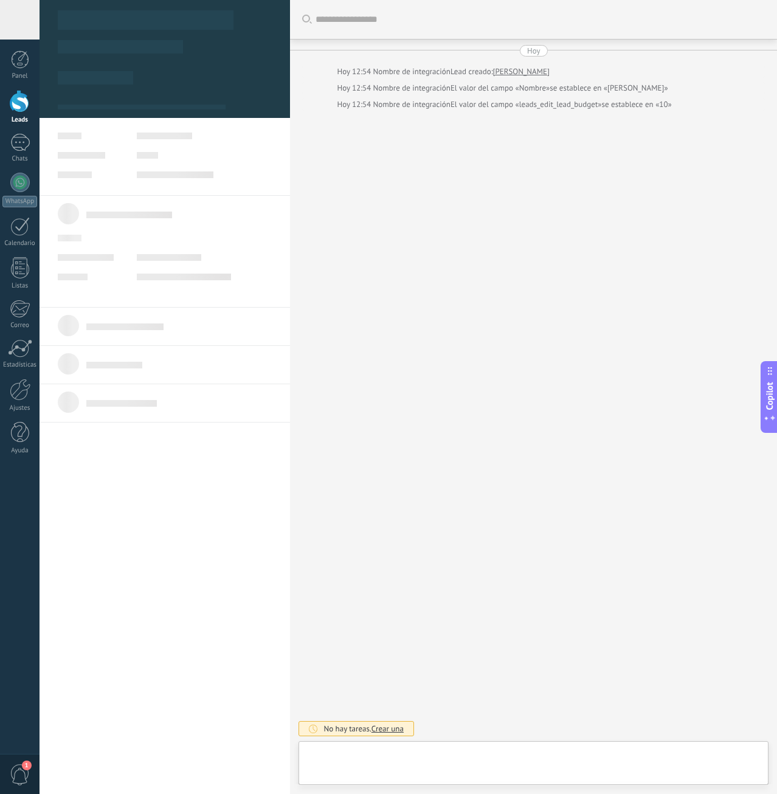
type textarea "********"
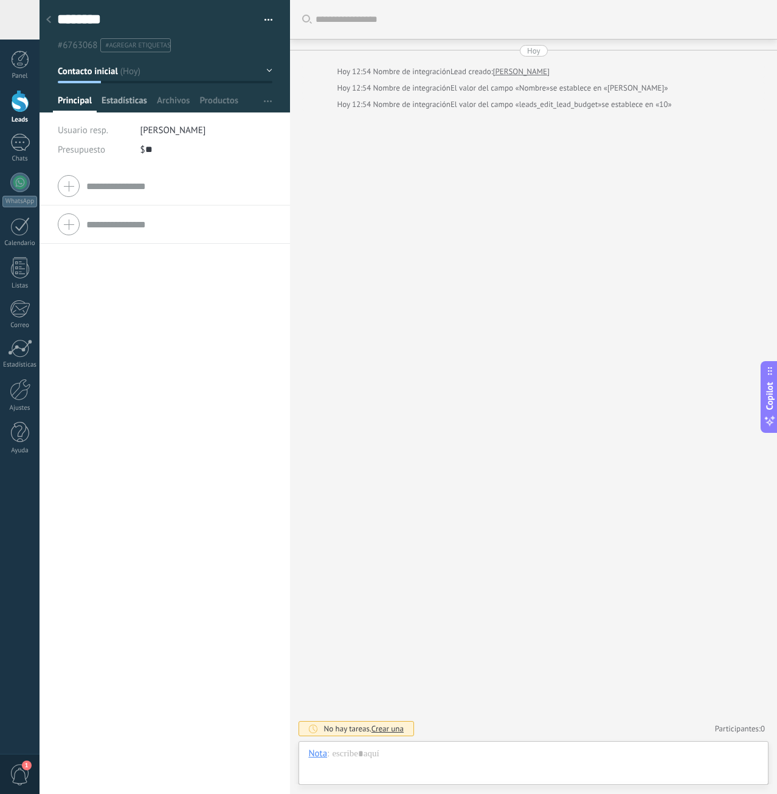
click at [130, 100] on span "Estadísticas" at bounding box center [124, 104] width 46 height 18
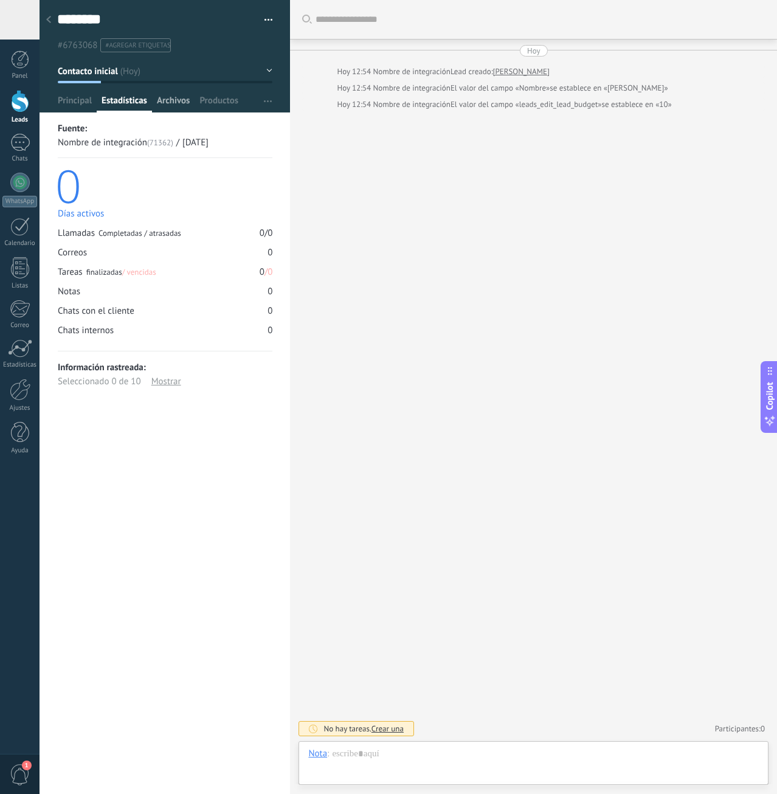
click at [190, 106] on span "Archivos" at bounding box center [173, 104] width 33 height 18
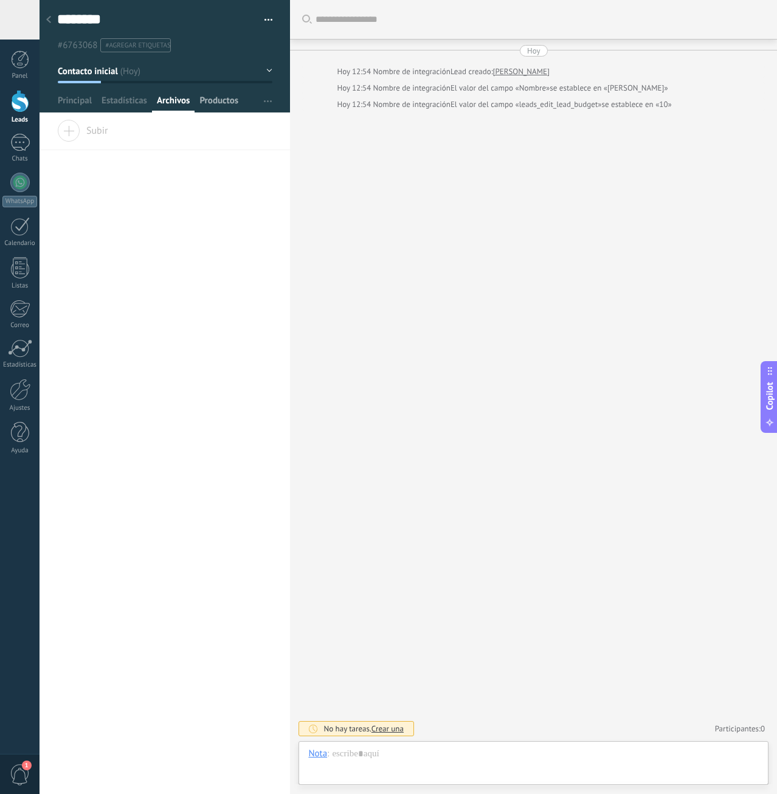
click at [227, 105] on span "Productos" at bounding box center [218, 104] width 39 height 18
click at [75, 107] on span "Principal" at bounding box center [75, 104] width 34 height 18
click at [247, 318] on div "Compañía Teléfono Oficina Ofic. directo Celular Fax Casa Otro Teléfono Oficina …" at bounding box center [165, 480] width 250 height 627
click at [13, 64] on div at bounding box center [20, 59] width 18 height 18
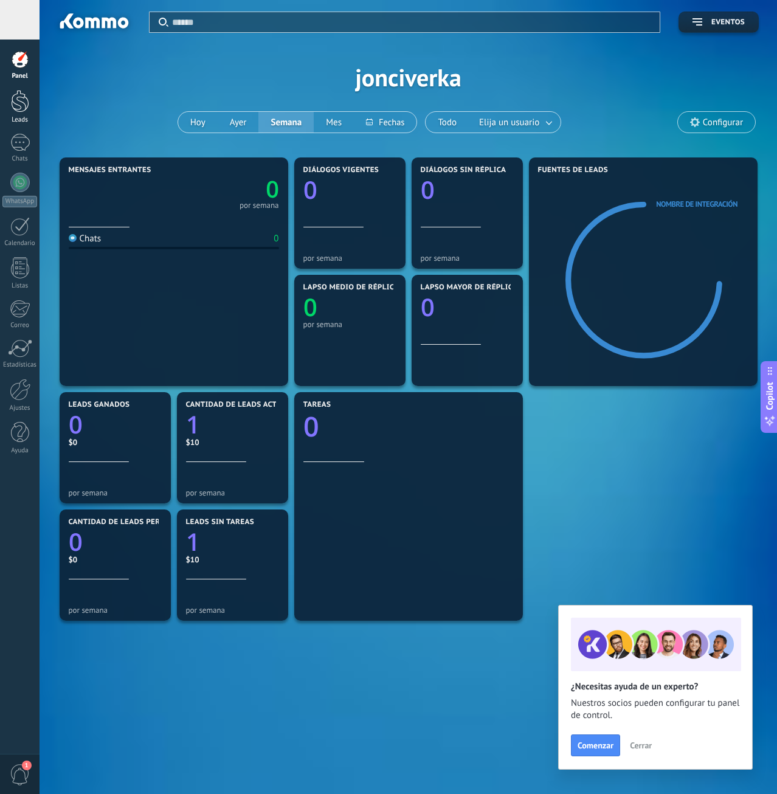
click at [15, 101] on div at bounding box center [20, 101] width 18 height 22
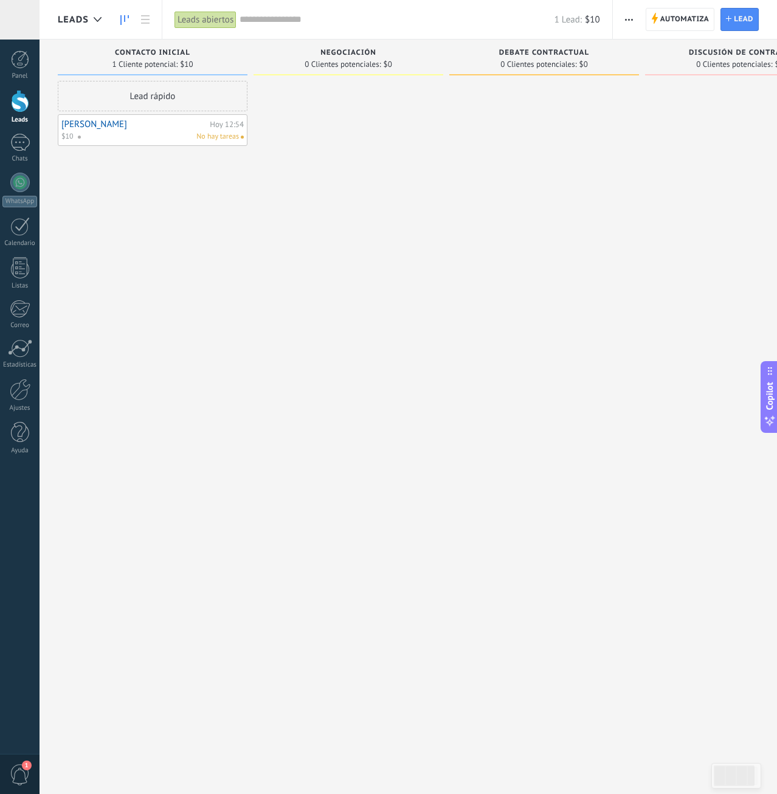
click at [120, 18] on link at bounding box center [124, 20] width 21 height 24
click at [139, 19] on link at bounding box center [145, 20] width 21 height 24
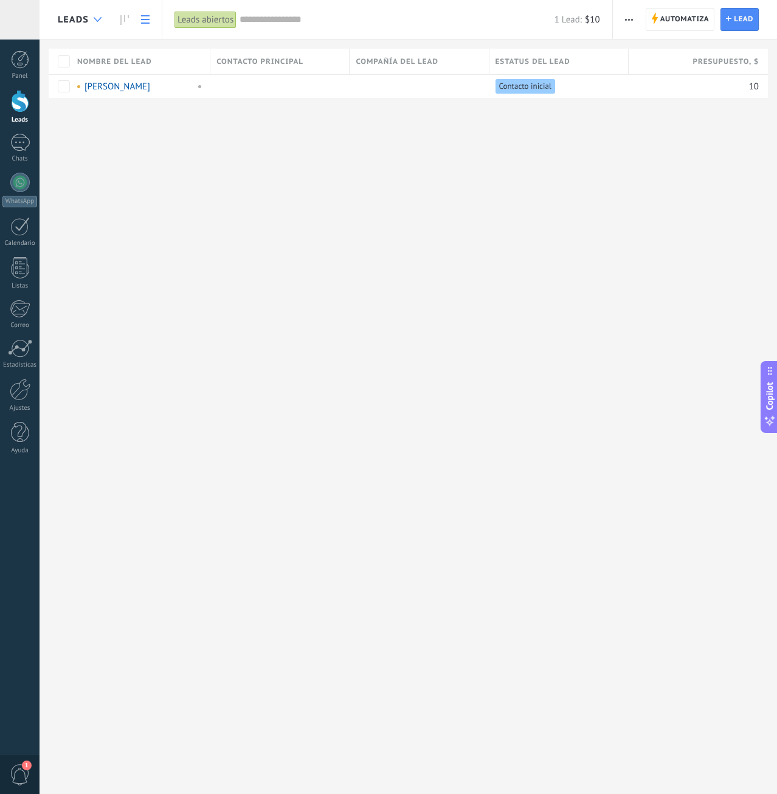
click at [103, 18] on div at bounding box center [98, 20] width 20 height 24
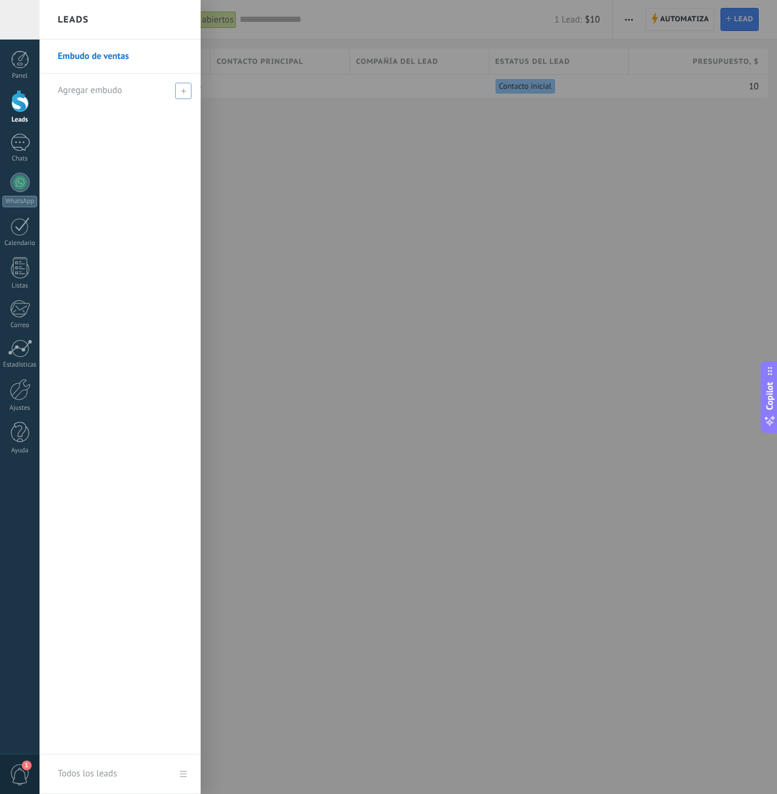
click at [184, 92] on icon at bounding box center [183, 90] width 5 height 5
click at [93, 91] on input "text" at bounding box center [115, 90] width 114 height 19
type input "**********"
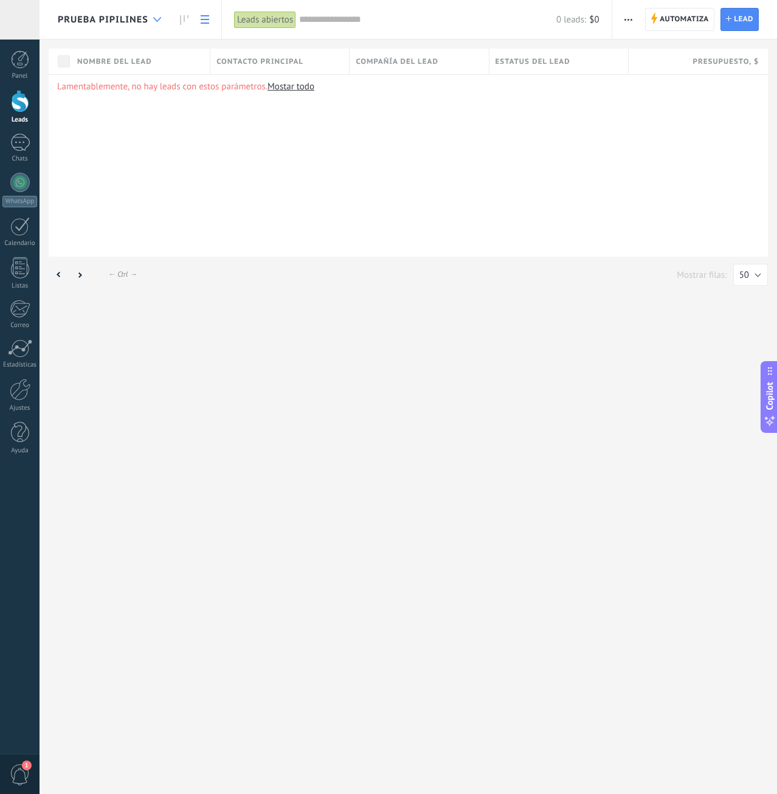
click at [161, 19] on icon at bounding box center [157, 19] width 8 height 5
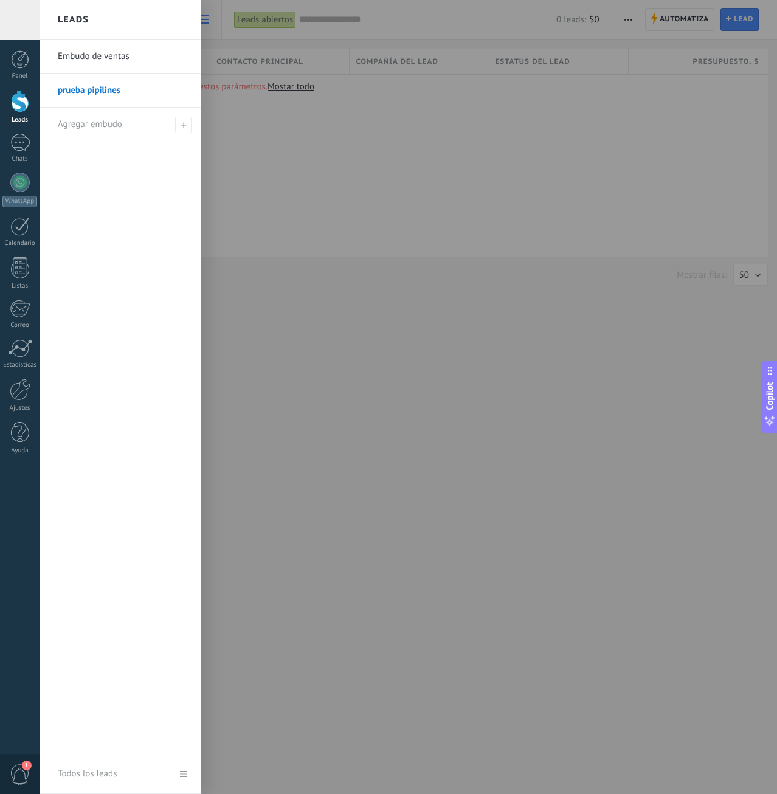
click at [93, 57] on link "Embudo de ventas" at bounding box center [123, 57] width 131 height 34
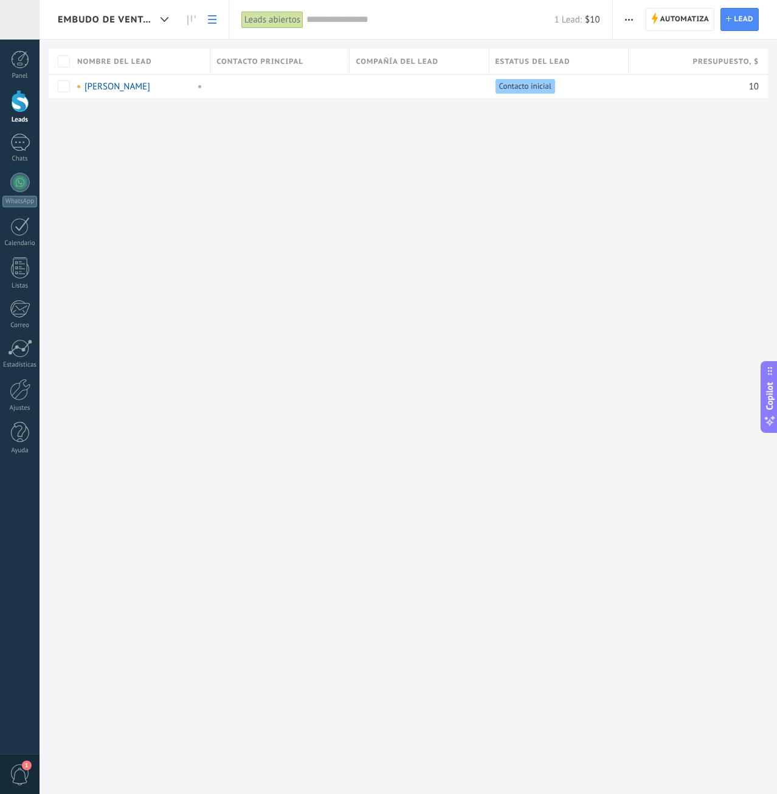
click at [147, 15] on span "Embudo de ventas" at bounding box center [107, 20] width 98 height 12
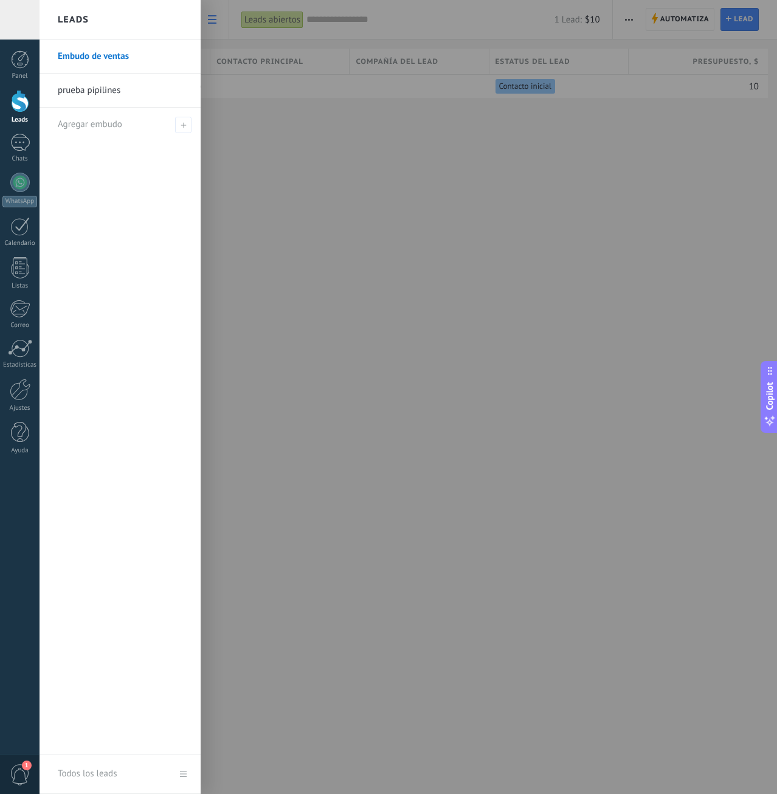
drag, startPoint x: 314, startPoint y: 154, endPoint x: 281, endPoint y: 138, distance: 36.4
click at [312, 153] on div at bounding box center [428, 397] width 777 height 794
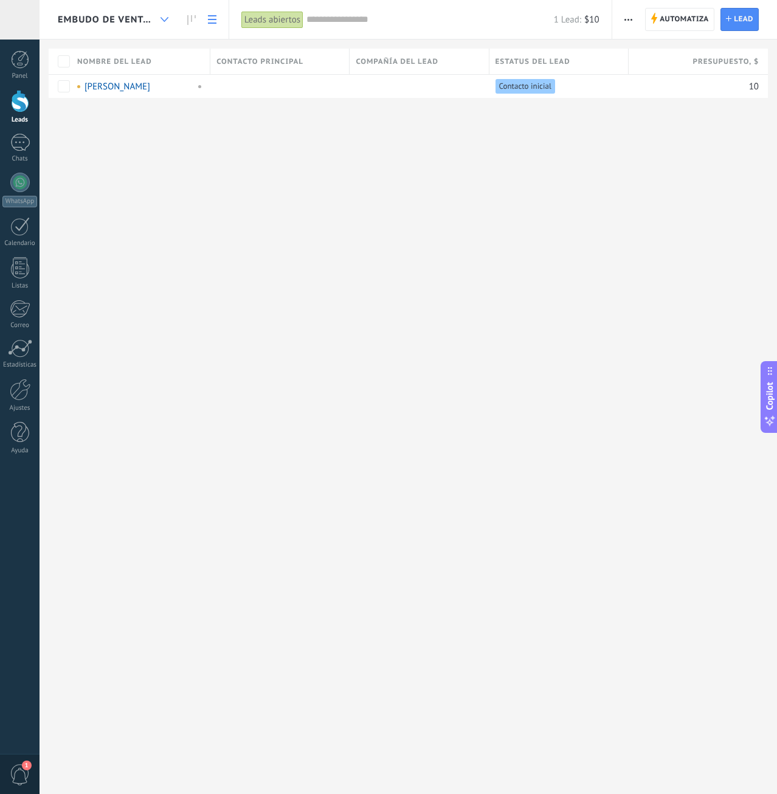
click at [167, 17] on icon at bounding box center [164, 19] width 8 height 5
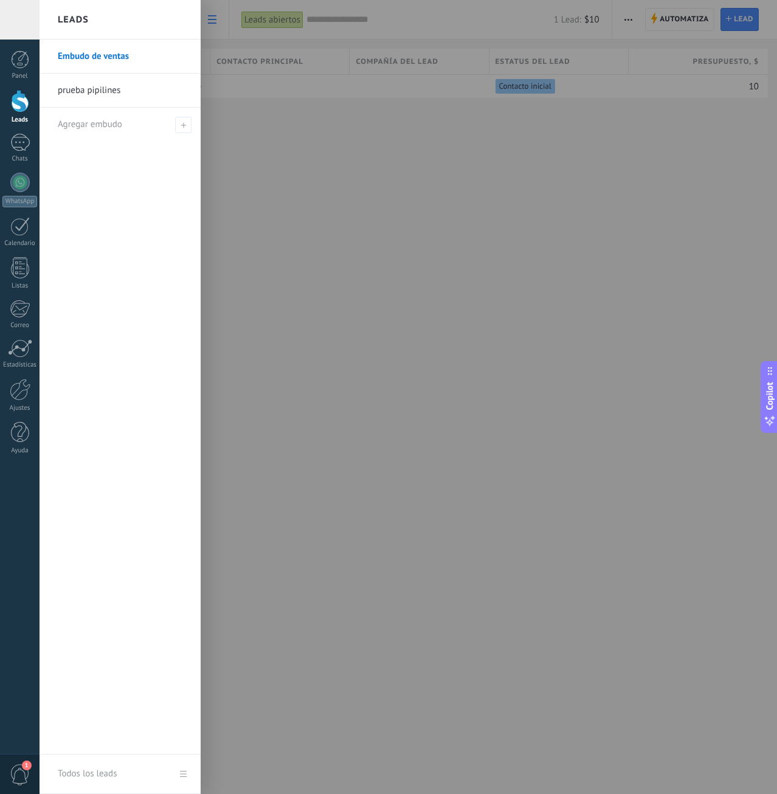
click at [115, 99] on link "prueba pipilines" at bounding box center [123, 91] width 131 height 34
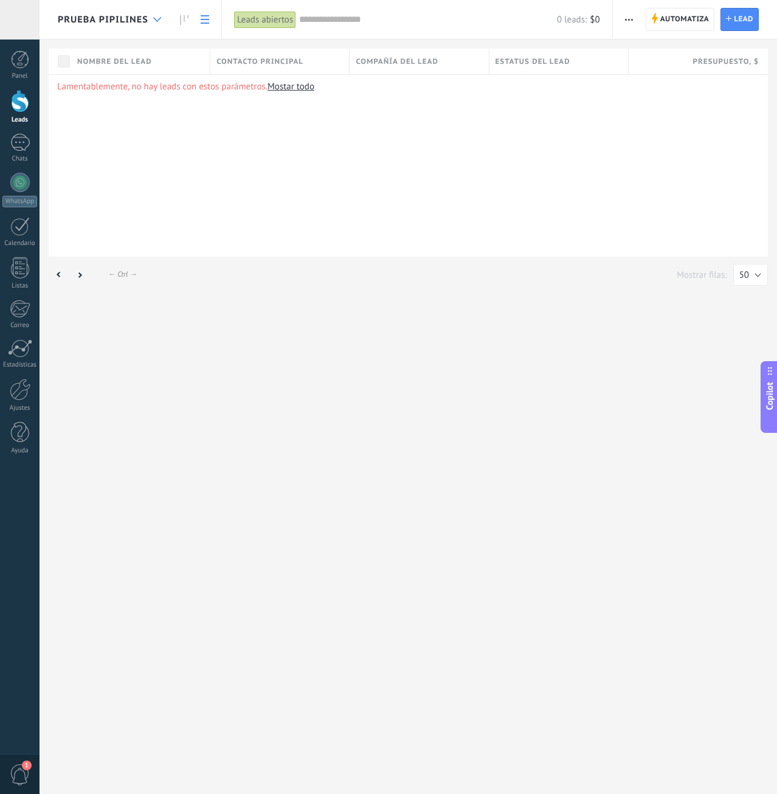
click at [155, 20] on icon at bounding box center [157, 19] width 8 height 5
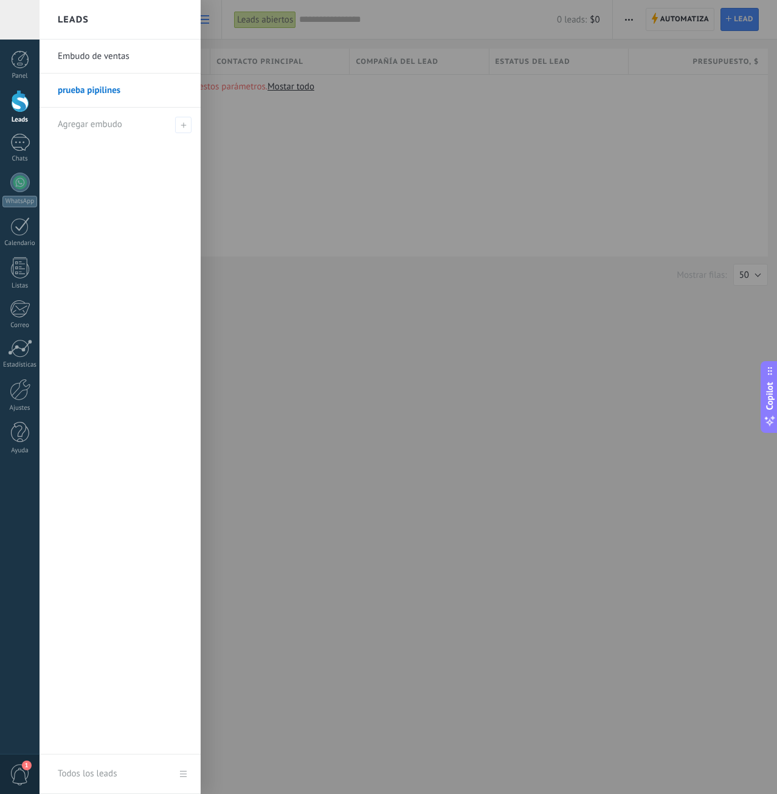
click at [149, 52] on link "Embudo de ventas" at bounding box center [123, 57] width 131 height 34
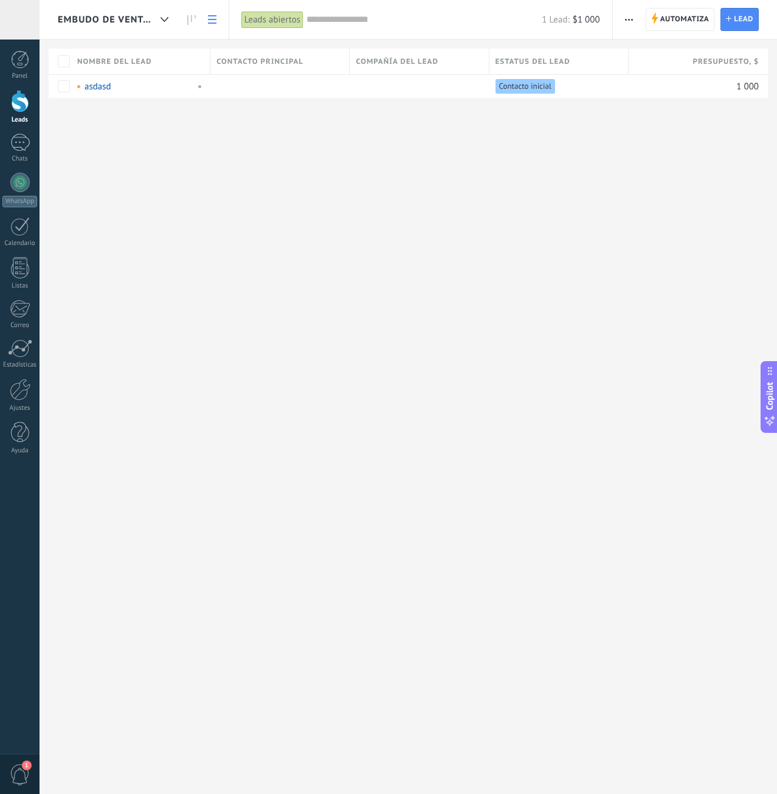
click at [307, 63] on div "Contacto principal" at bounding box center [279, 62] width 139 height 26
click at [435, 189] on div "Embudo de ventas Automatiza Nueva difusión Editar embudo Imprimir Ajustes de la…" at bounding box center [408, 397] width 737 height 794
click at [136, 33] on div "Embudo de ventas" at bounding box center [116, 19] width 117 height 39
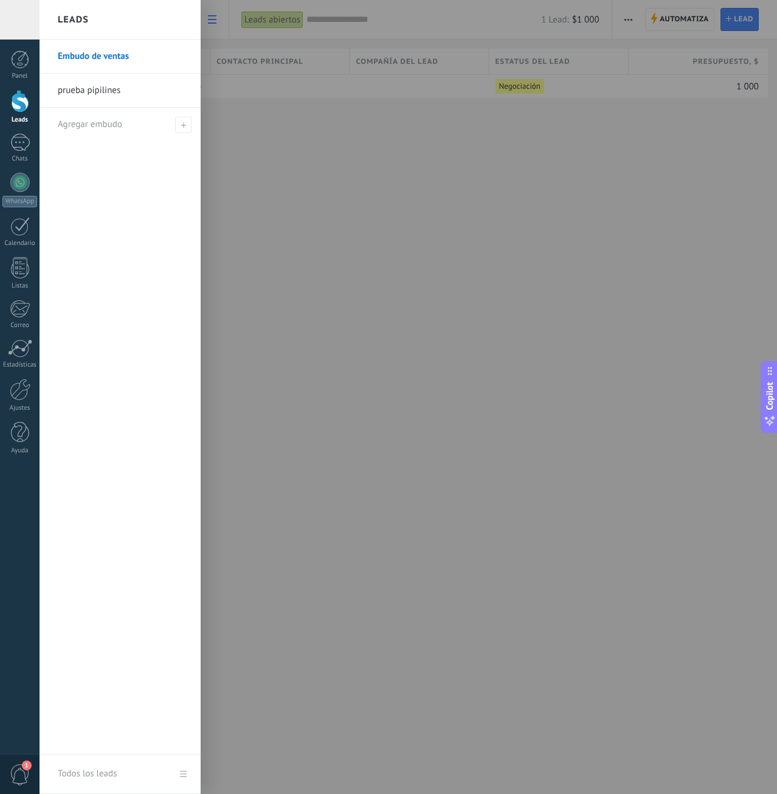
click at [114, 96] on link "prueba pipilines" at bounding box center [123, 91] width 131 height 34
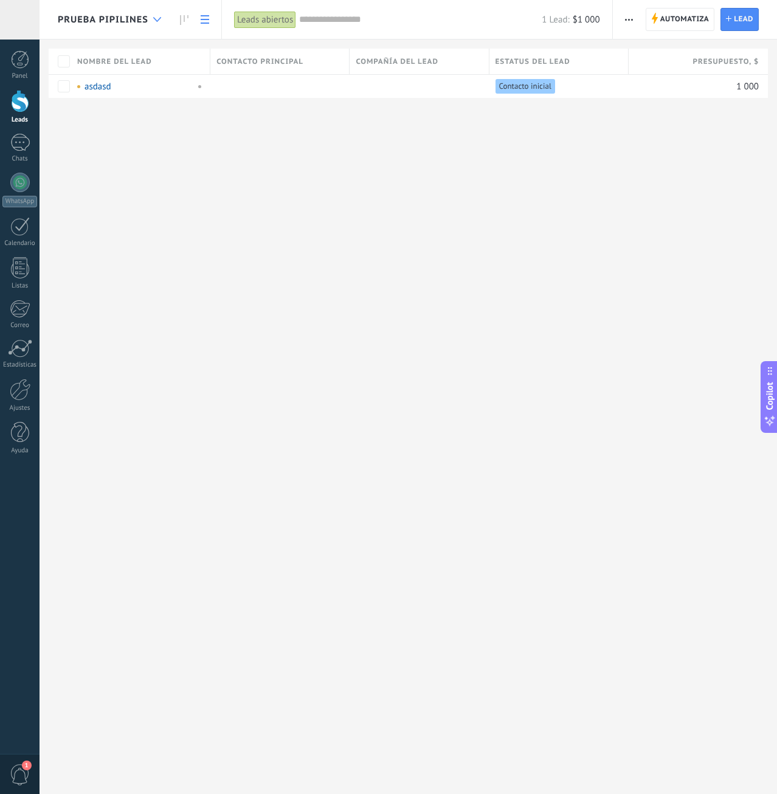
click at [162, 24] on div at bounding box center [157, 20] width 20 height 24
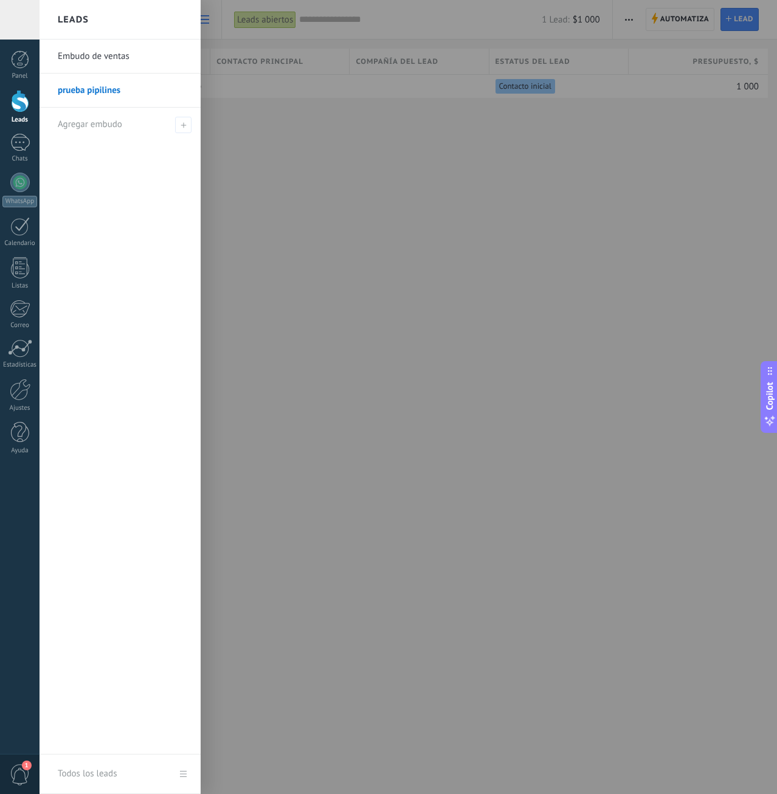
click at [134, 57] on link "Embudo de ventas" at bounding box center [123, 57] width 131 height 34
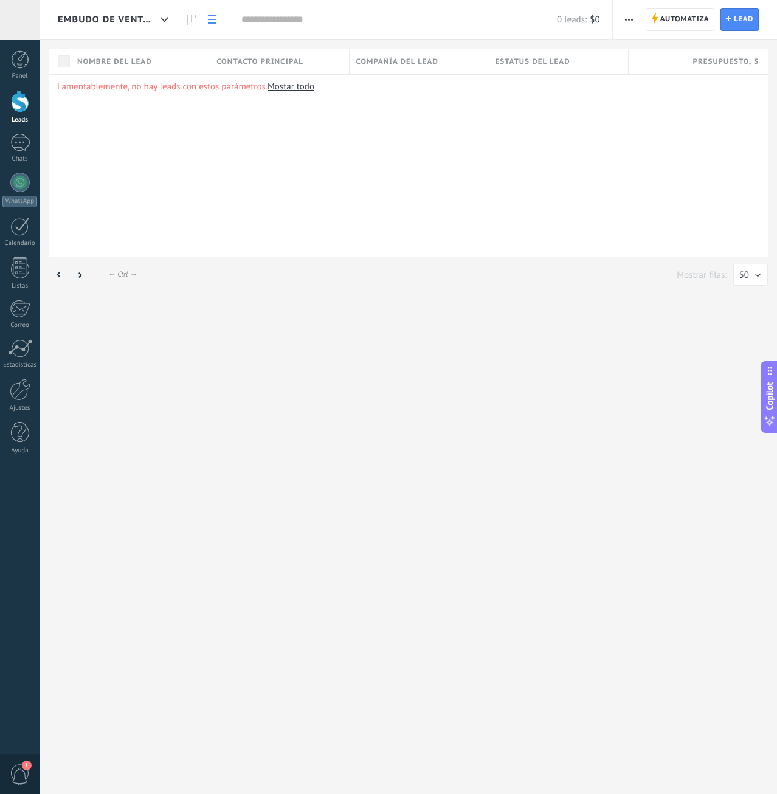
click at [371, 239] on div "Lamentablemente, no hay leads con estos parámetros. [GEOGRAPHIC_DATA] todo" at bounding box center [408, 165] width 719 height 182
click at [652, 407] on div "Embudo de ventas Automatiza Nueva difusión Editar embudo Imprimir Importar Expo…" at bounding box center [408, 397] width 737 height 794
click at [461, 247] on div "Lamentablemente, no hay leads con estos parámetros. [GEOGRAPHIC_DATA] todo" at bounding box center [408, 165] width 719 height 182
click at [107, 33] on div "Embudo de ventas" at bounding box center [116, 19] width 117 height 39
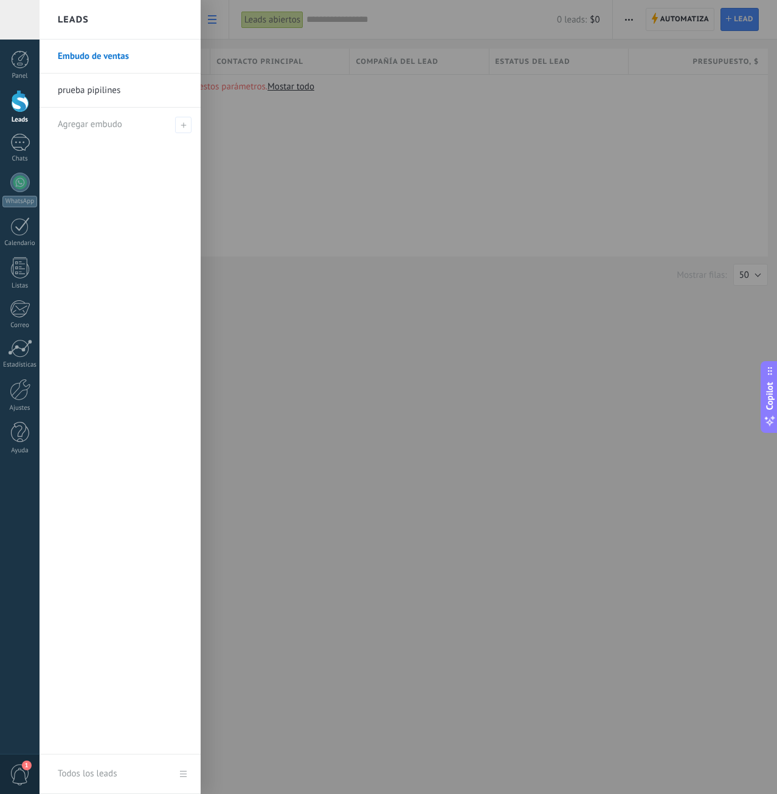
click at [101, 98] on link "prueba pipilines" at bounding box center [123, 91] width 131 height 34
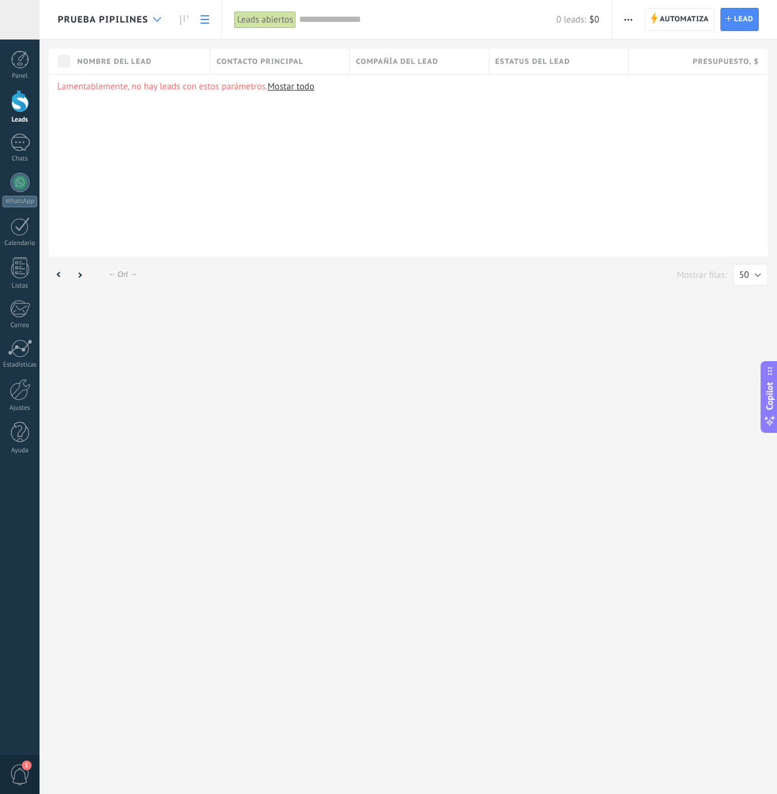
click at [159, 17] on icon at bounding box center [157, 19] width 8 height 5
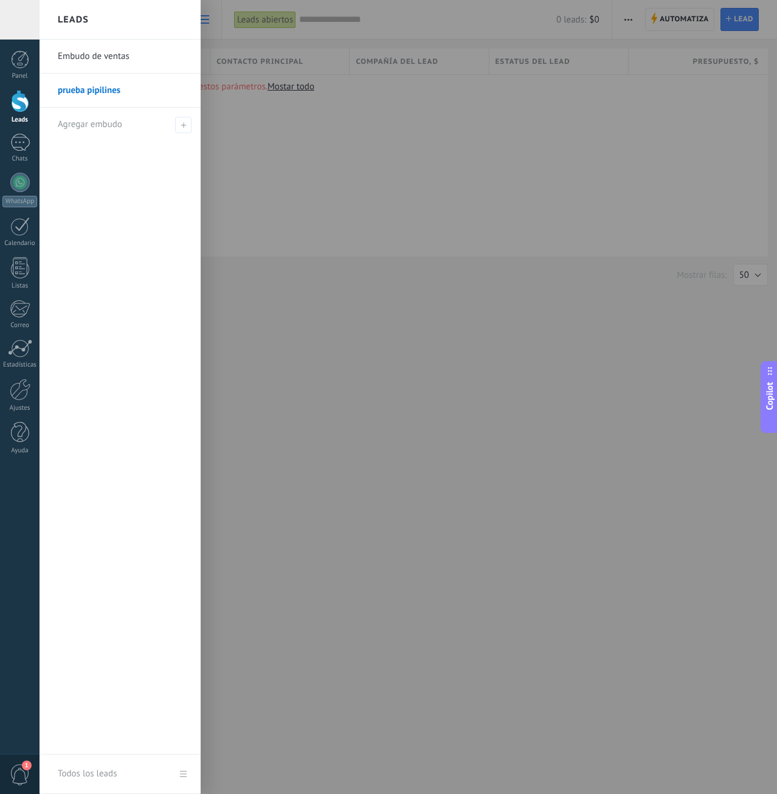
click at [117, 57] on link "Embudo de ventas" at bounding box center [123, 57] width 131 height 34
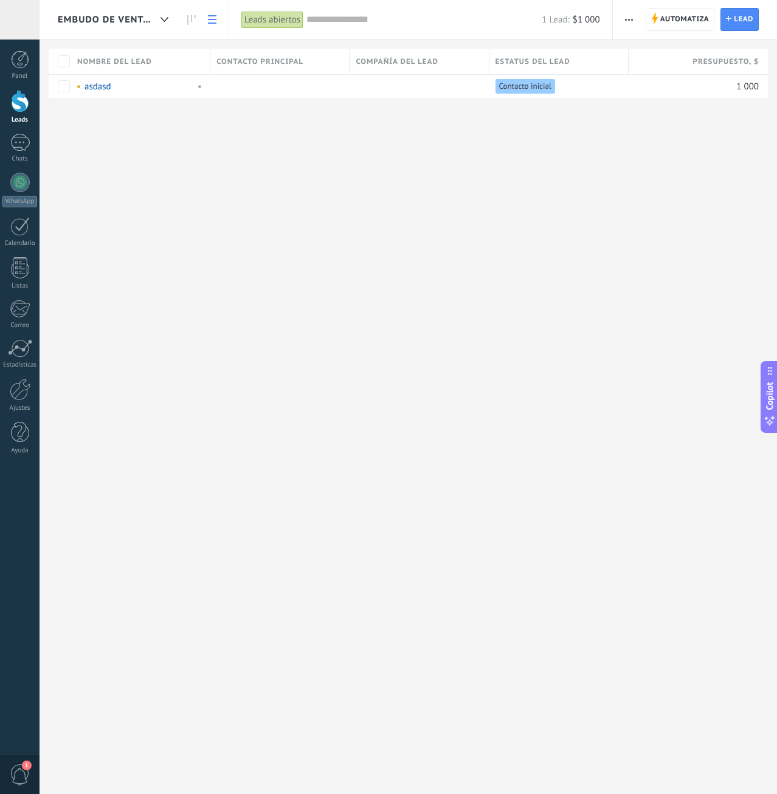
click at [397, 219] on div "Embudo de ventas Automatiza Nueva difusión Editar embudo Imprimir Ajustes de la…" at bounding box center [408, 397] width 737 height 794
click at [186, 19] on link at bounding box center [191, 20] width 21 height 24
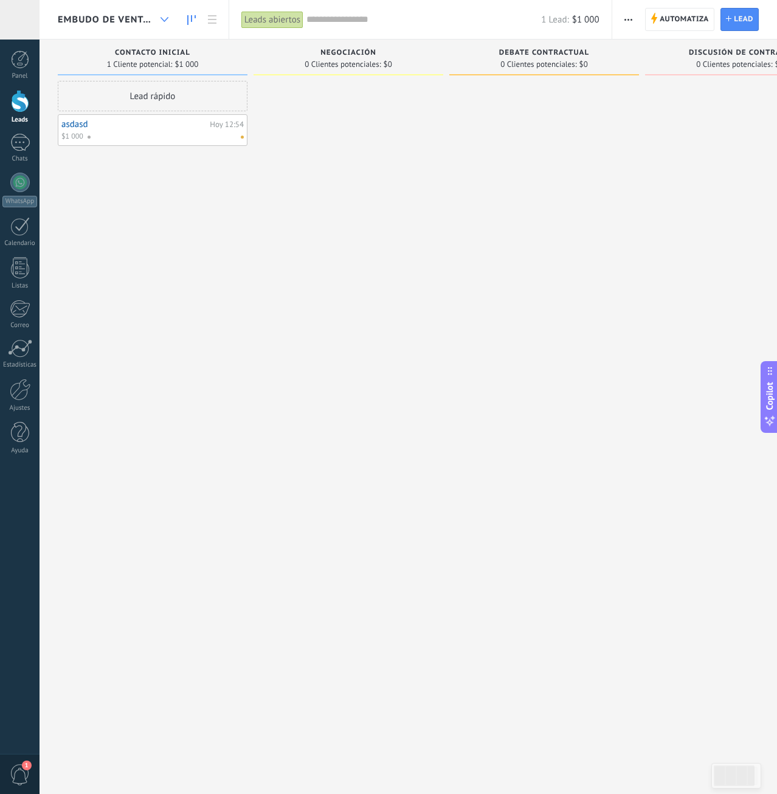
click at [160, 14] on div at bounding box center [164, 20] width 20 height 24
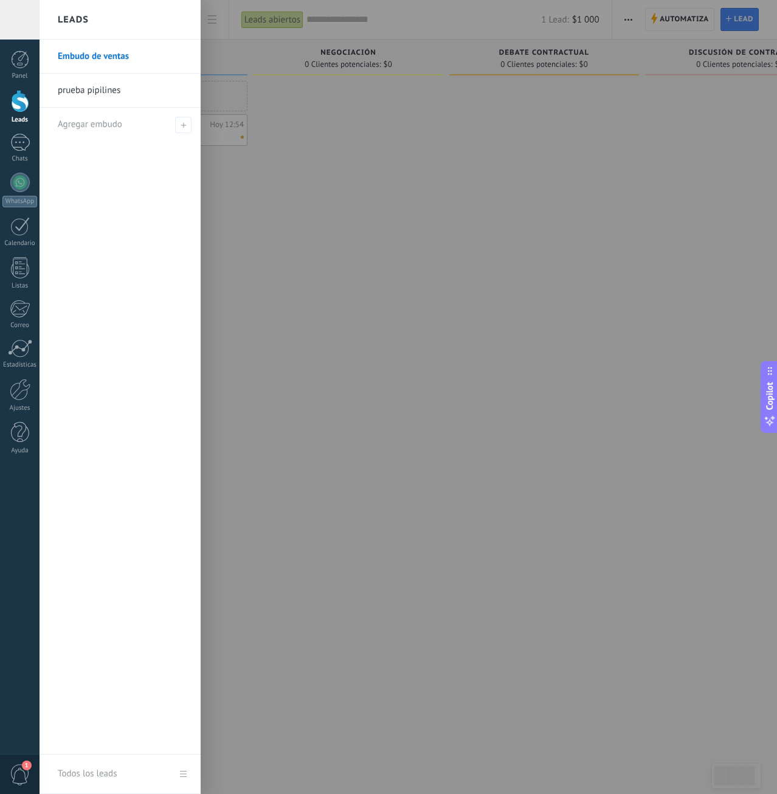
click at [307, 177] on div at bounding box center [428, 397] width 777 height 794
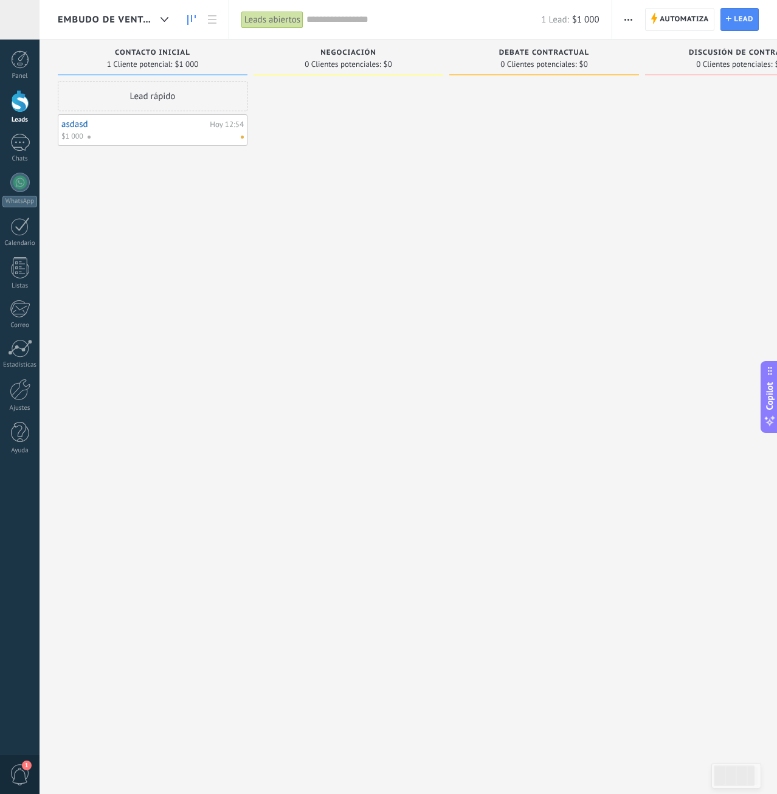
click at [400, 242] on div at bounding box center [348, 398] width 190 height 635
click at [137, 13] on div "Embudo de ventas" at bounding box center [116, 19] width 117 height 39
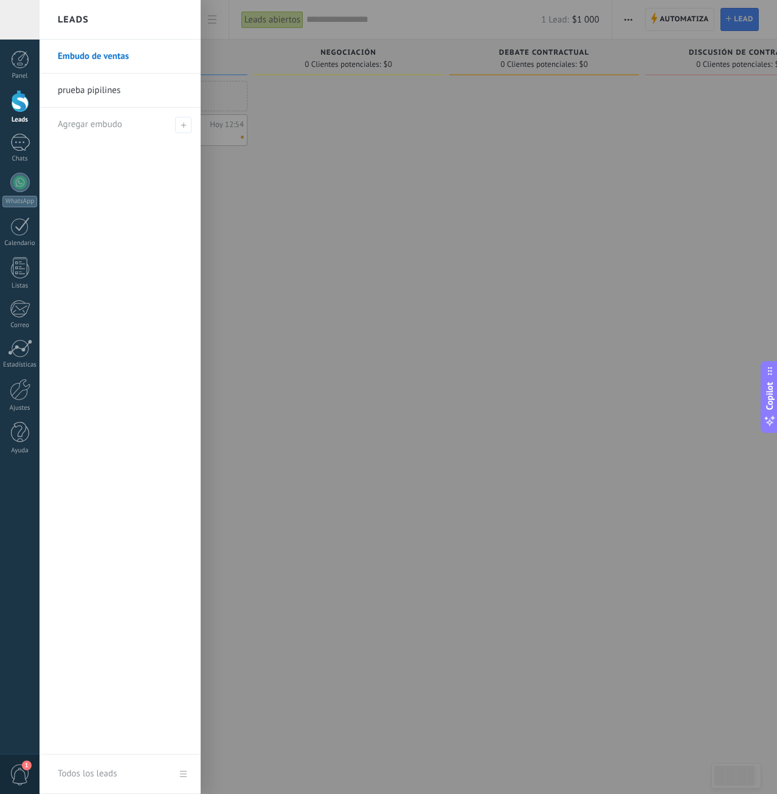
click at [421, 195] on div at bounding box center [428, 397] width 777 height 794
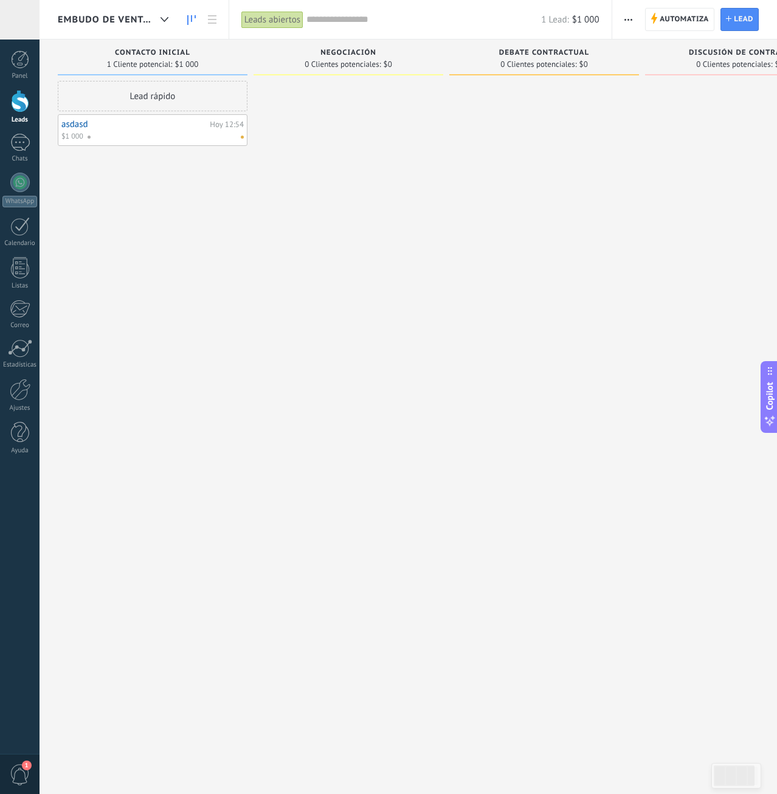
click at [107, 15] on span "Embudo de ventas" at bounding box center [107, 20] width 98 height 12
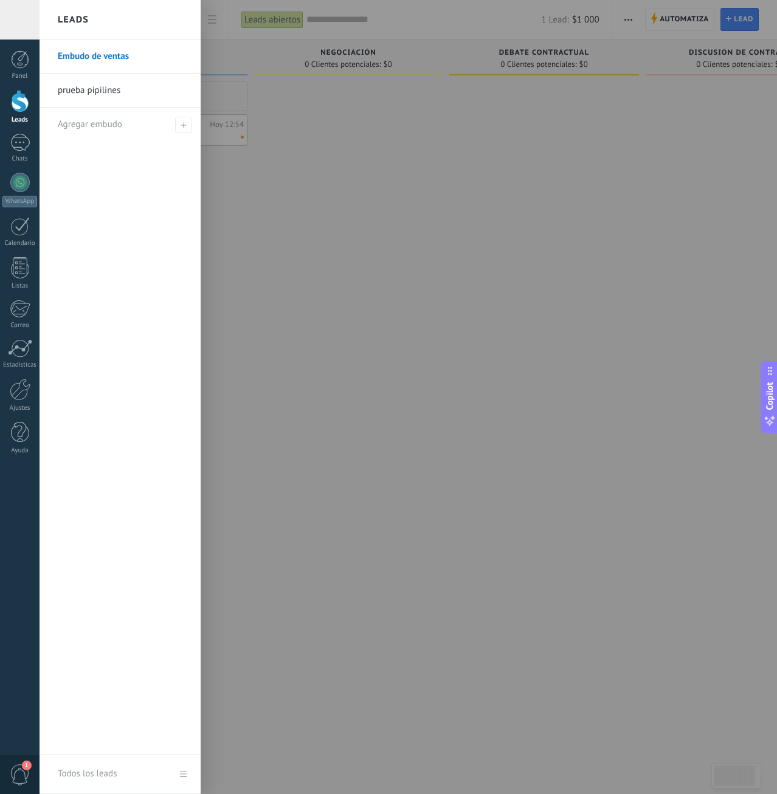
click at [100, 99] on link "prueba pipilines" at bounding box center [123, 91] width 131 height 34
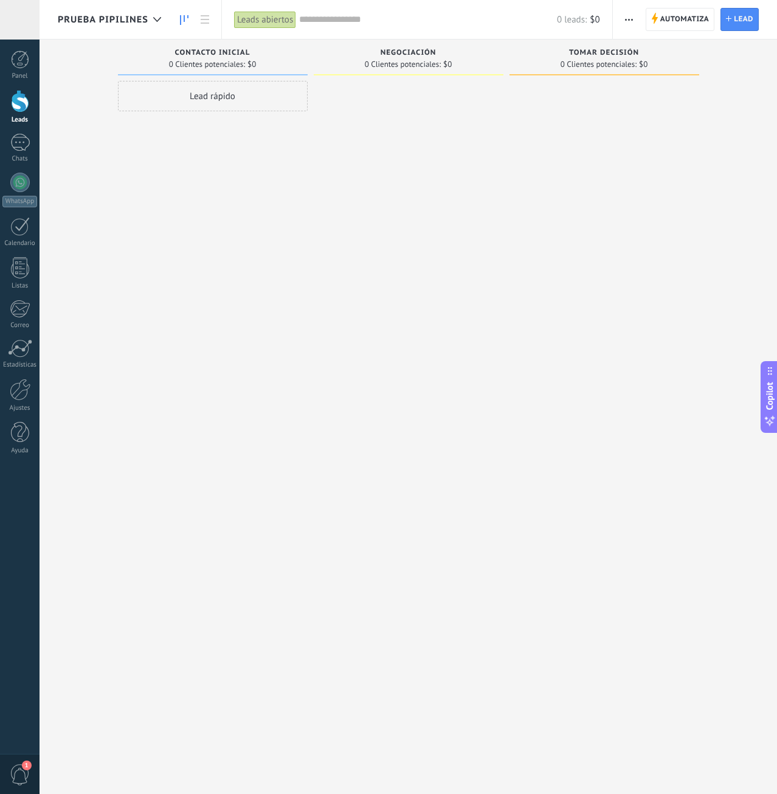
click at [93, 19] on span "prueba pipilines" at bounding box center [103, 20] width 91 height 12
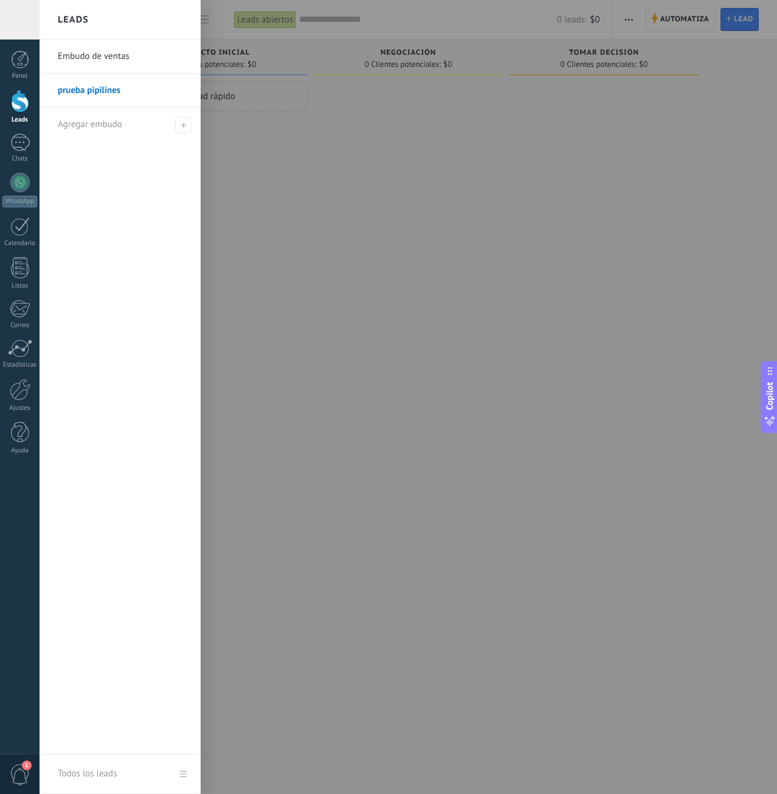
click at [95, 63] on link "Embudo de ventas" at bounding box center [123, 57] width 131 height 34
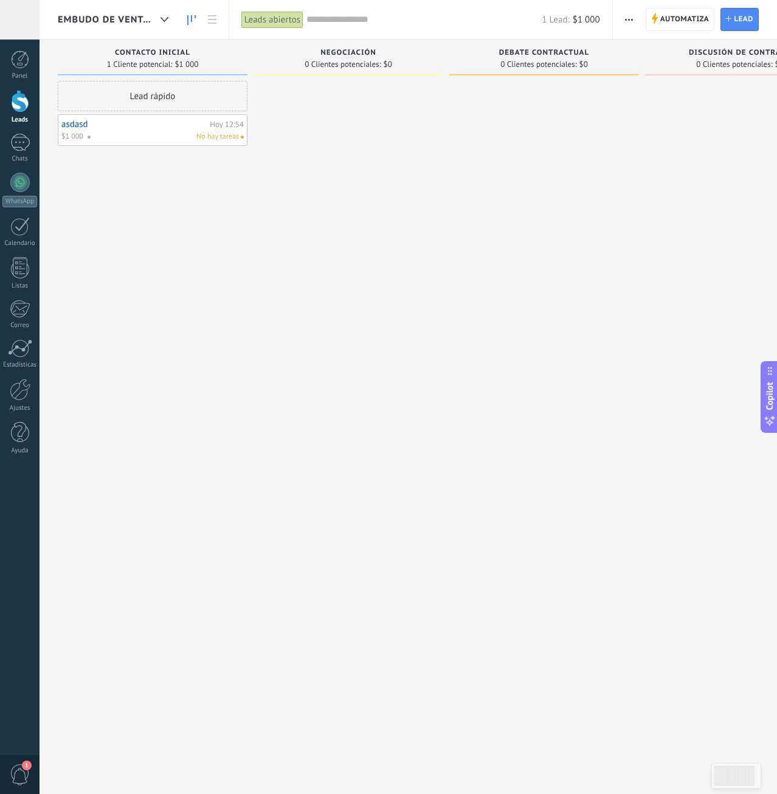
click at [553, 352] on div at bounding box center [544, 398] width 190 height 635
click at [87, 15] on span "Embudo de ventas" at bounding box center [107, 20] width 98 height 12
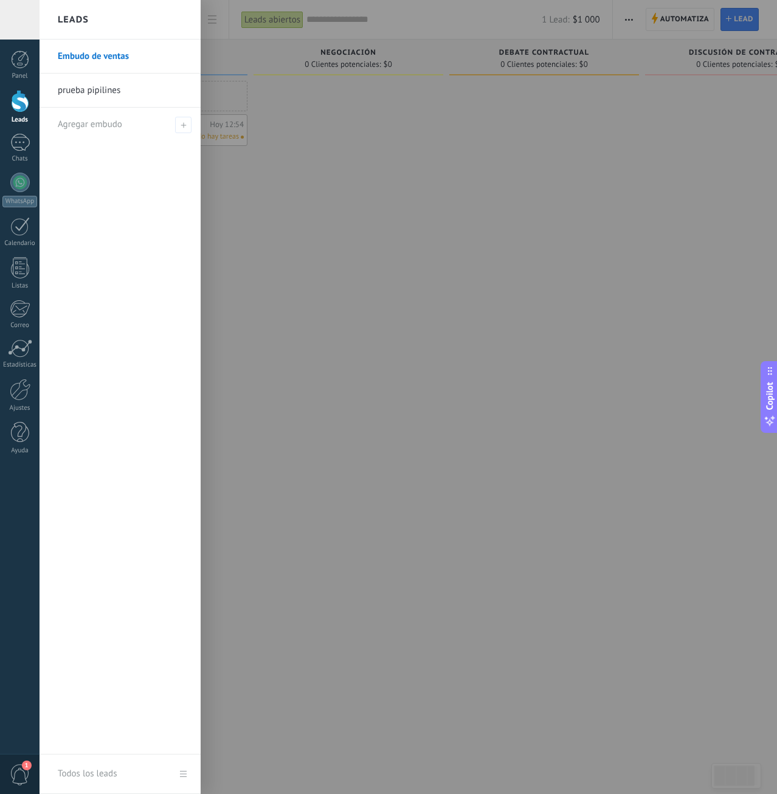
drag, startPoint x: 101, startPoint y: 120, endPoint x: 95, endPoint y: 88, distance: 32.9
click at [95, 88] on ul "Embudo de ventas prueba pipilines Agregar embudo" at bounding box center [120, 90] width 161 height 101
click at [95, 88] on link "prueba pipilines" at bounding box center [123, 91] width 131 height 34
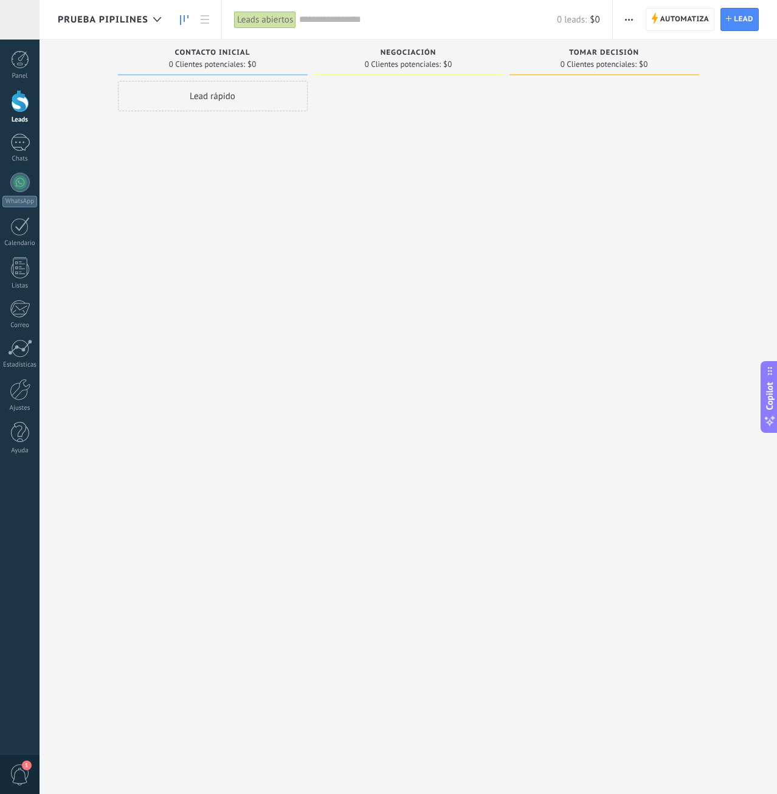
click at [145, 11] on div "prueba pipilines" at bounding box center [112, 19] width 109 height 39
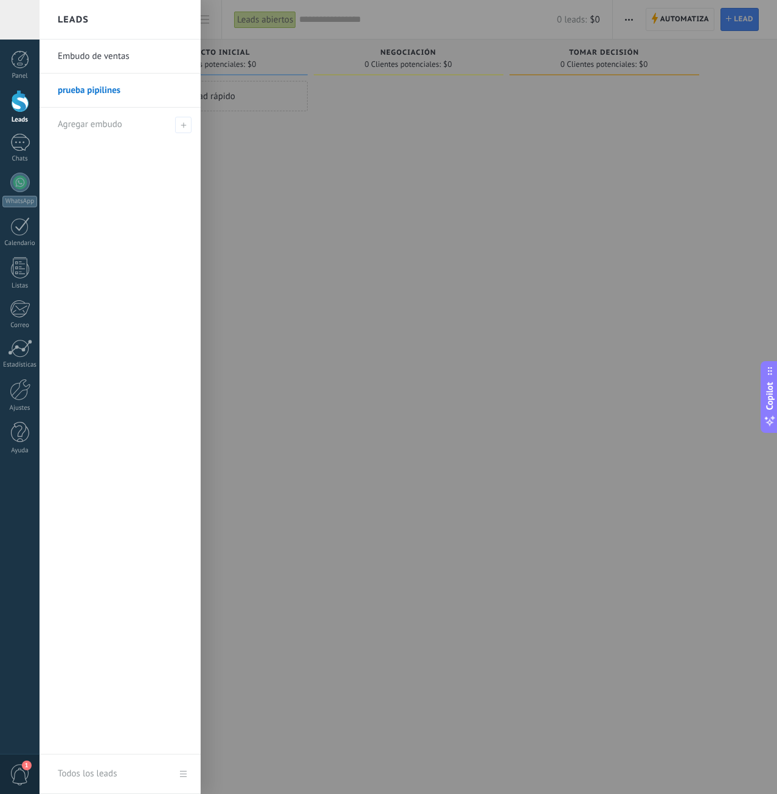
drag, startPoint x: 317, startPoint y: 232, endPoint x: 310, endPoint y: 225, distance: 9.9
click at [314, 230] on div at bounding box center [428, 397] width 777 height 794
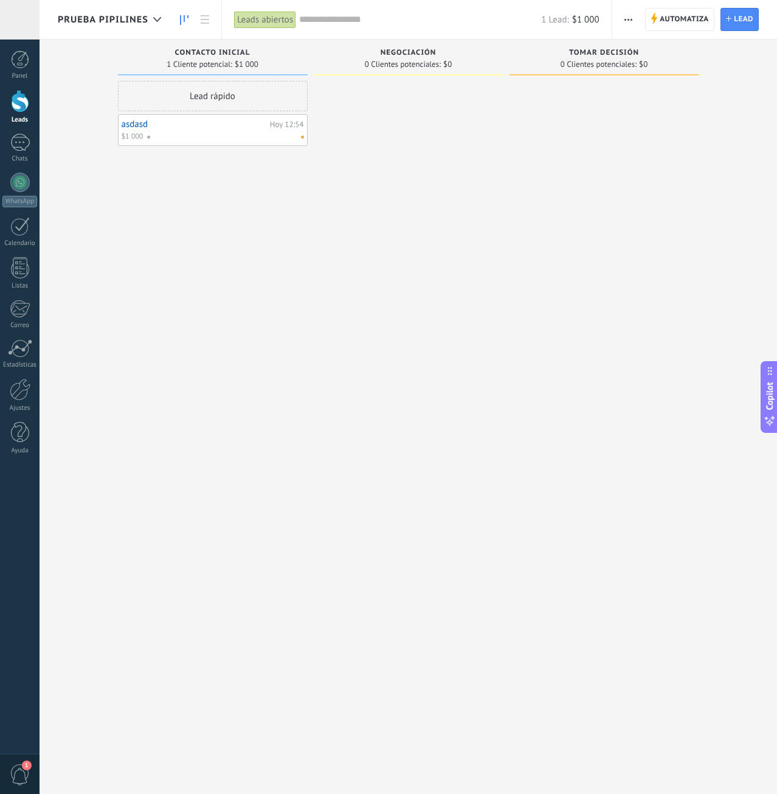
click at [120, 21] on span "prueba pipilines" at bounding box center [103, 20] width 91 height 12
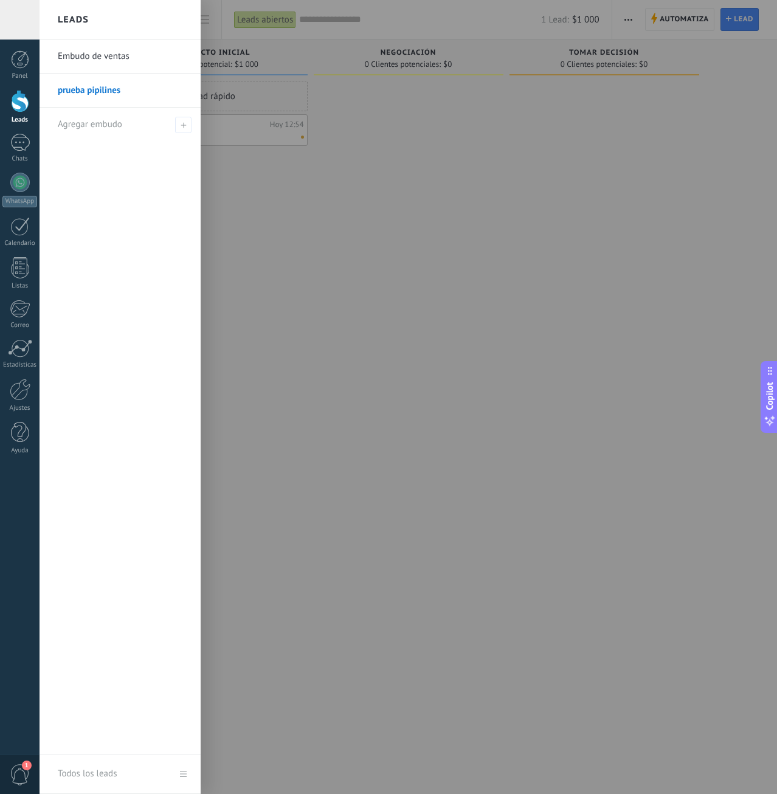
click at [129, 63] on link "Embudo de ventas" at bounding box center [123, 57] width 131 height 34
